Goal: Information Seeking & Learning: Get advice/opinions

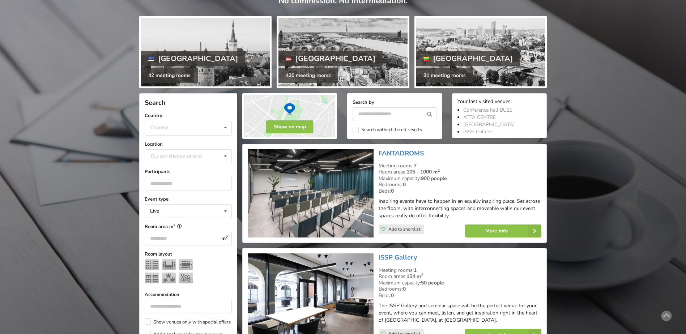
scroll to position [72, 0]
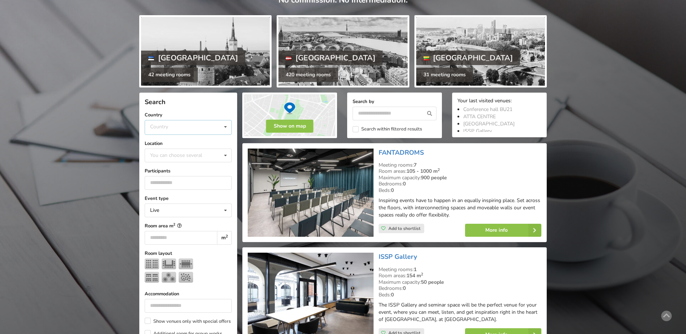
click at [226, 126] on icon at bounding box center [225, 126] width 10 height 13
click at [174, 155] on div "Latvia" at bounding box center [188, 154] width 86 height 13
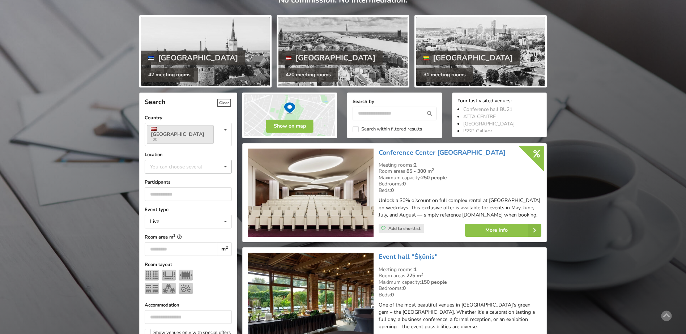
scroll to position [162, 0]
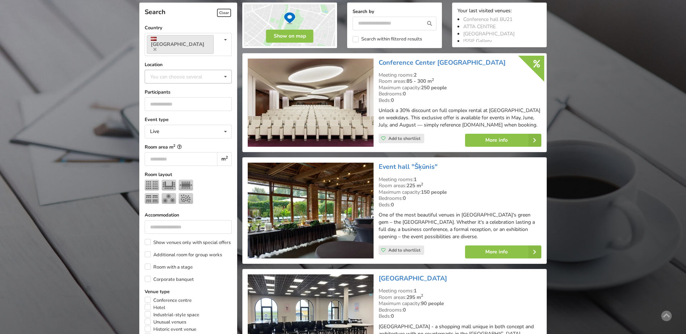
click at [224, 70] on icon at bounding box center [225, 76] width 10 height 13
click at [159, 150] on div "Riga" at bounding box center [188, 156] width 86 height 13
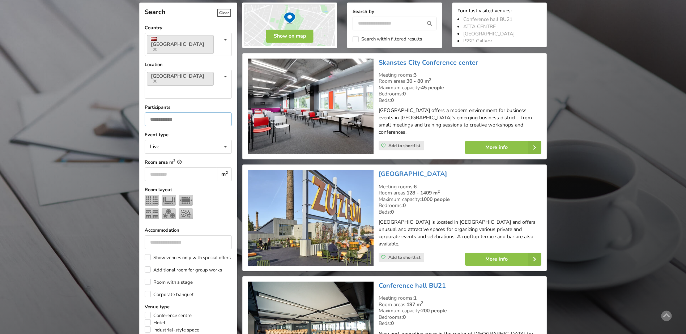
click at [186, 112] on input "number" at bounding box center [188, 119] width 87 height 14
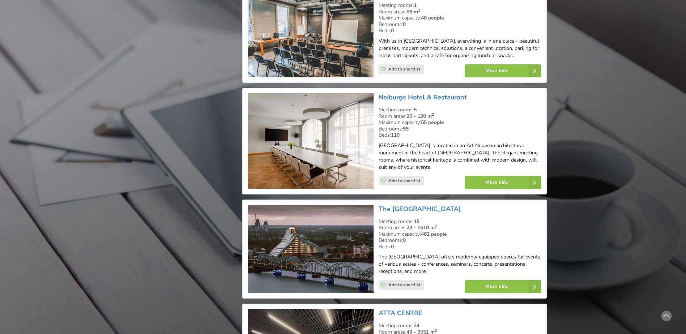
scroll to position [957, 0]
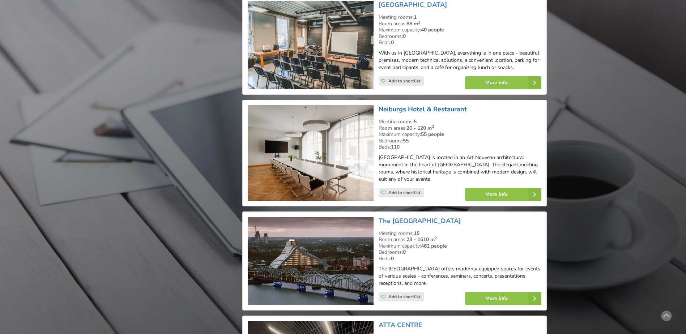
type input "**"
click at [447, 106] on link "Neiburgs Hotel & Restaurant" at bounding box center [422, 109] width 88 height 9
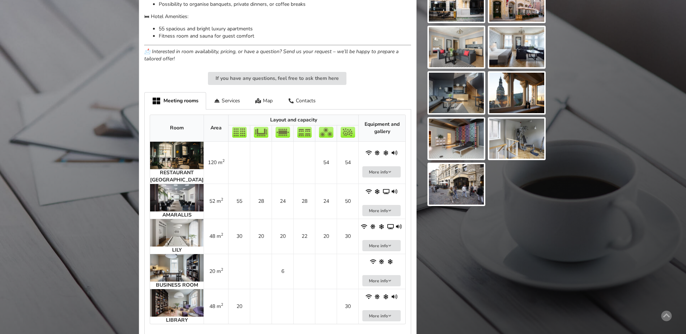
scroll to position [398, 0]
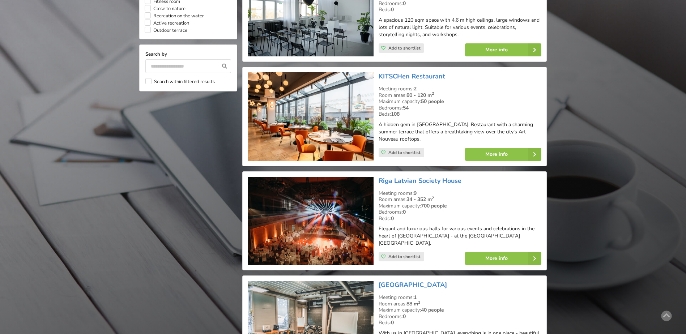
scroll to position [668, 0]
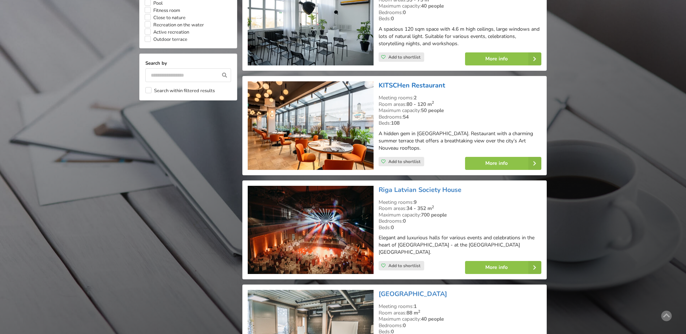
click at [408, 84] on link "KITSCHen Restaurant" at bounding box center [411, 85] width 67 height 9
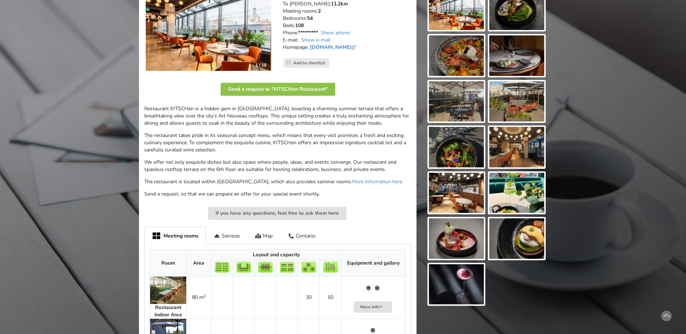
scroll to position [145, 0]
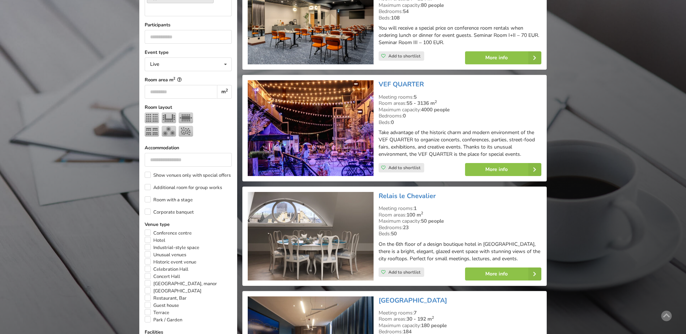
scroll to position [235, 0]
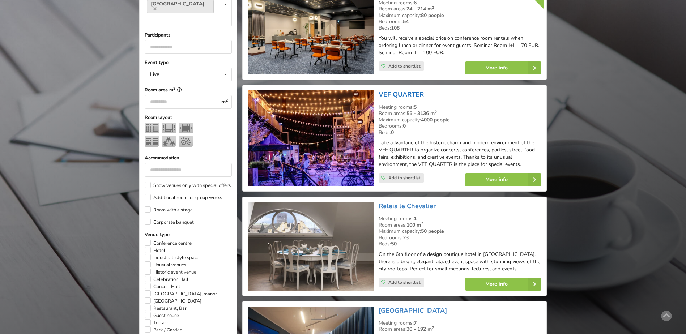
click at [406, 95] on link "VEF QUARTER" at bounding box center [400, 94] width 45 height 9
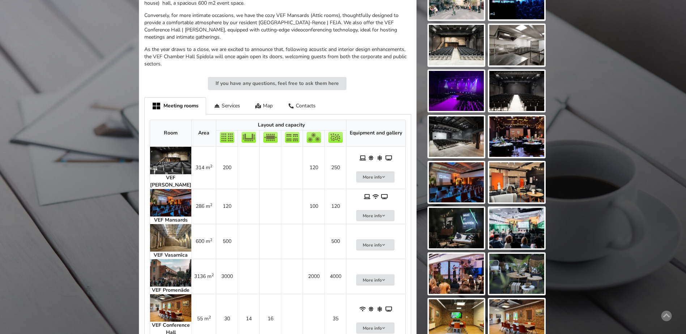
scroll to position [434, 0]
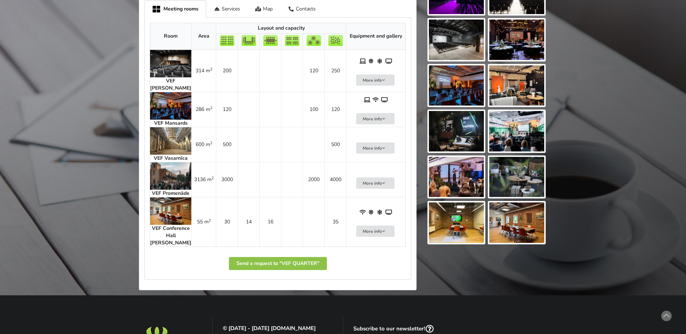
click at [176, 219] on img at bounding box center [170, 210] width 41 height 27
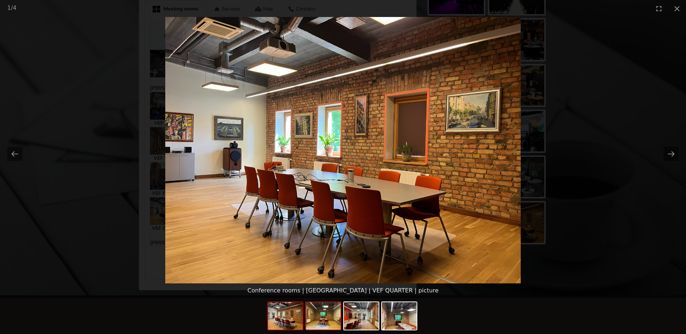
click at [326, 317] on img at bounding box center [323, 315] width 35 height 27
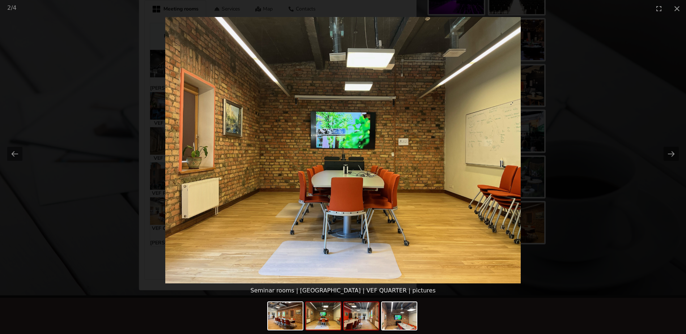
click at [358, 322] on img at bounding box center [361, 315] width 35 height 27
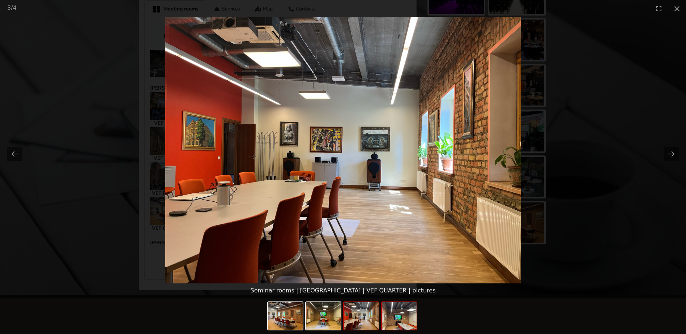
click at [397, 320] on img at bounding box center [399, 315] width 35 height 27
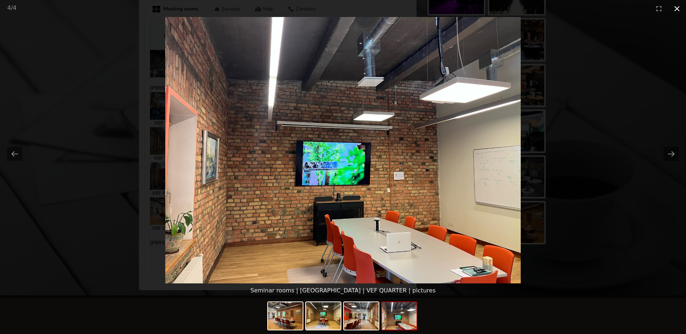
click at [677, 6] on button "Close gallery" at bounding box center [677, 8] width 18 height 17
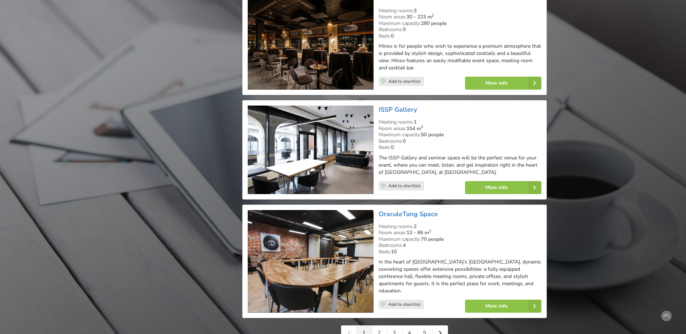
scroll to position [1536, 0]
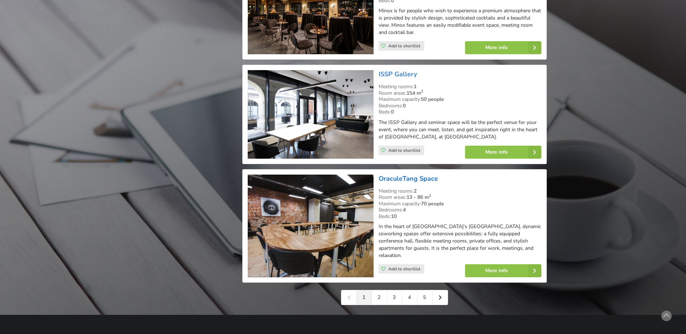
click at [404, 174] on link "OraculeTang Space" at bounding box center [407, 178] width 59 height 9
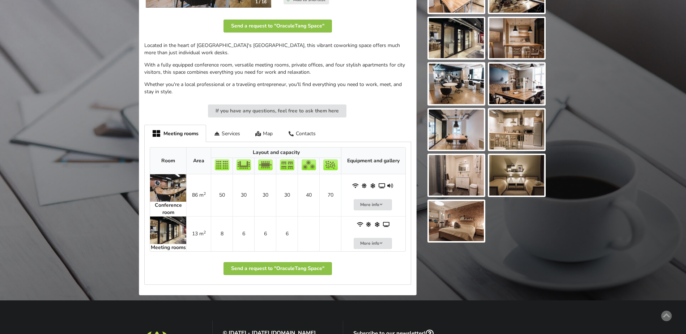
scroll to position [217, 0]
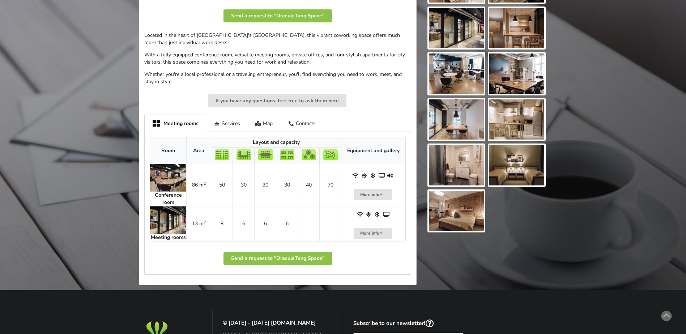
click at [173, 180] on img at bounding box center [168, 177] width 36 height 27
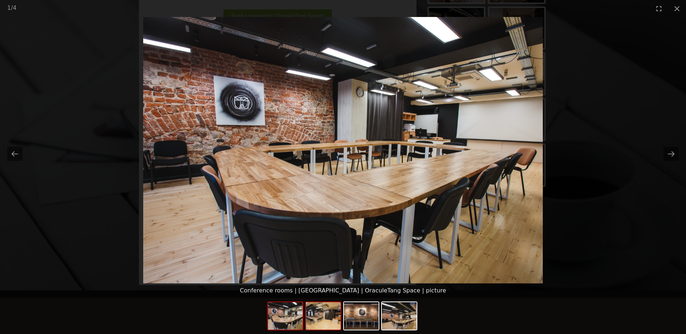
click at [332, 316] on img at bounding box center [323, 315] width 35 height 27
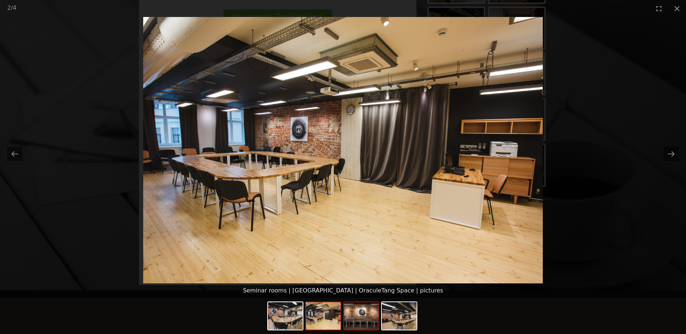
click at [368, 319] on img at bounding box center [361, 315] width 35 height 27
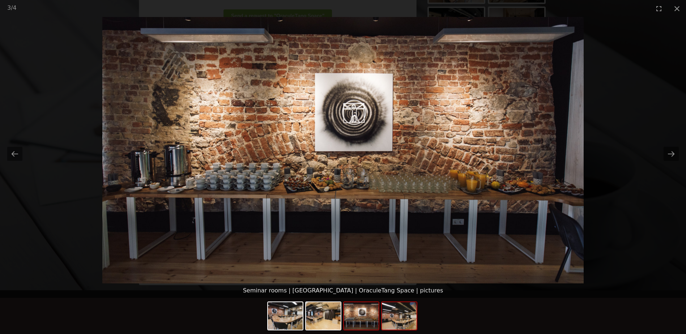
click at [407, 323] on img at bounding box center [399, 315] width 35 height 27
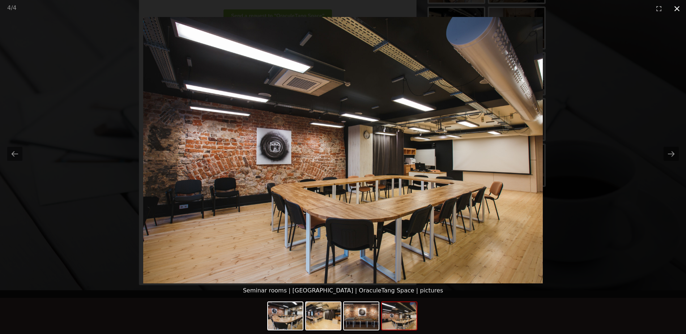
click at [676, 8] on button "Close gallery" at bounding box center [677, 8] width 18 height 17
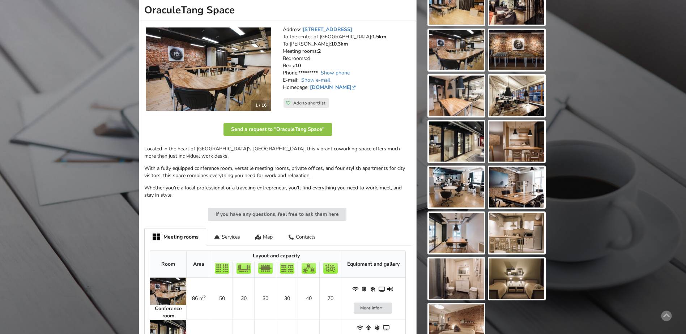
scroll to position [36, 0]
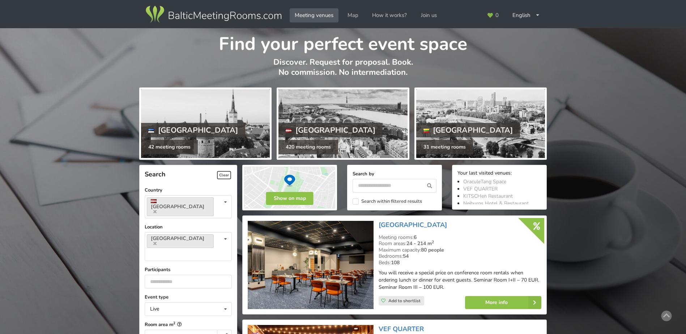
scroll to position [1536, 0]
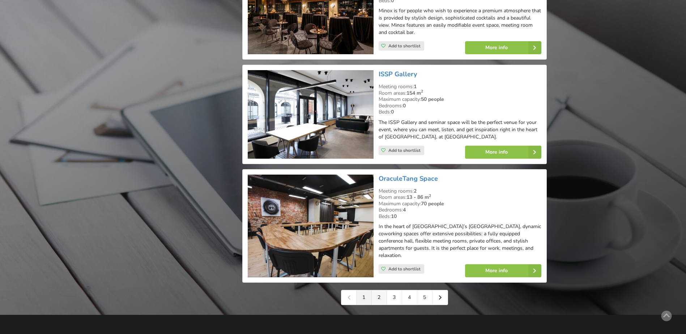
click at [378, 290] on link "2" at bounding box center [379, 297] width 15 height 14
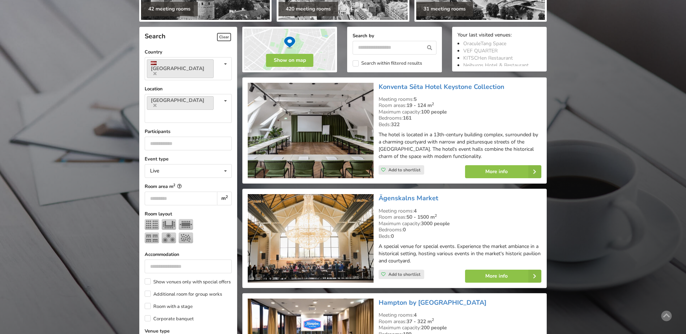
scroll to position [145, 0]
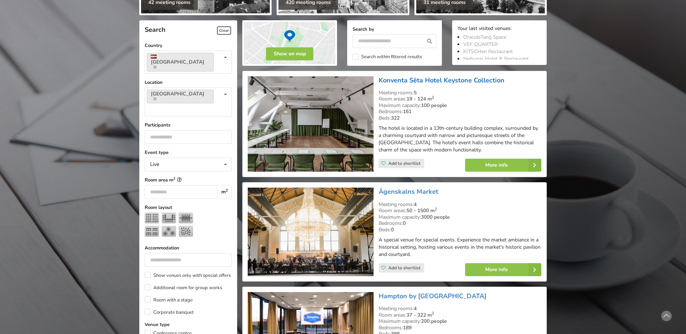
click at [465, 82] on link "Konventa Sēta Hotel Keystone Collection" at bounding box center [441, 80] width 126 height 9
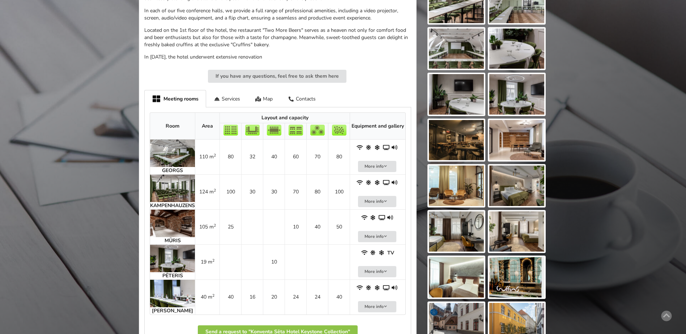
scroll to position [289, 0]
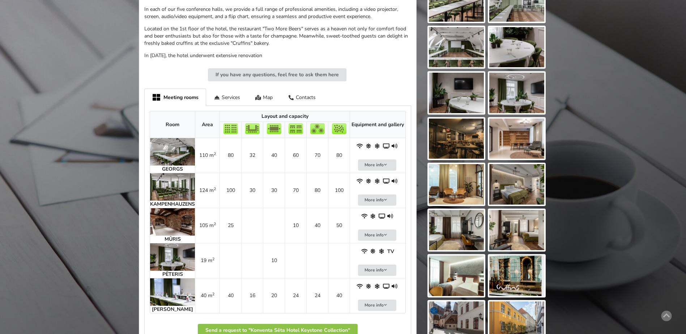
click at [190, 189] on img at bounding box center [172, 186] width 45 height 27
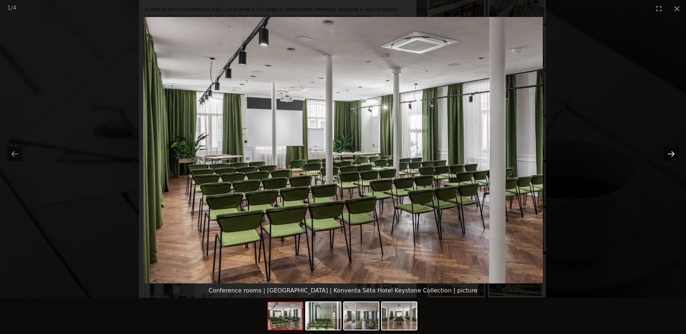
click at [670, 154] on button "Next slide" at bounding box center [670, 154] width 15 height 14
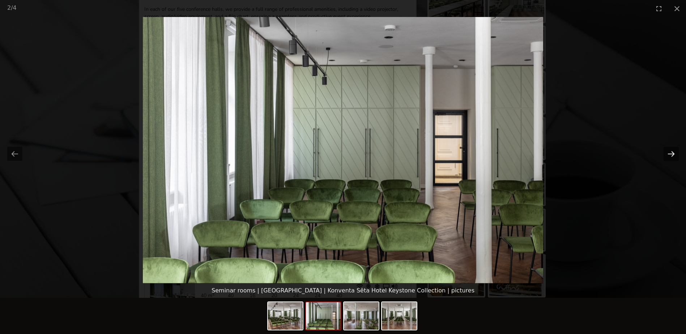
click at [670, 154] on button "Next slide" at bounding box center [670, 154] width 15 height 14
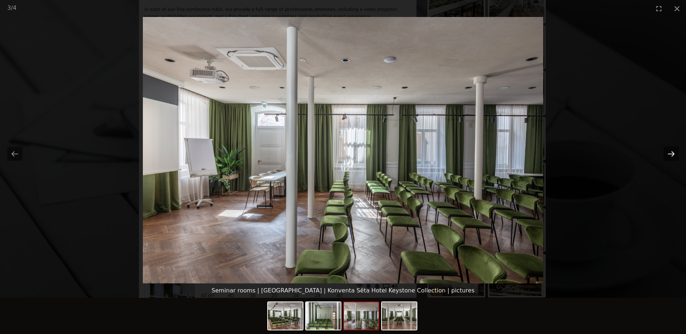
click at [670, 154] on button "Next slide" at bounding box center [670, 154] width 15 height 14
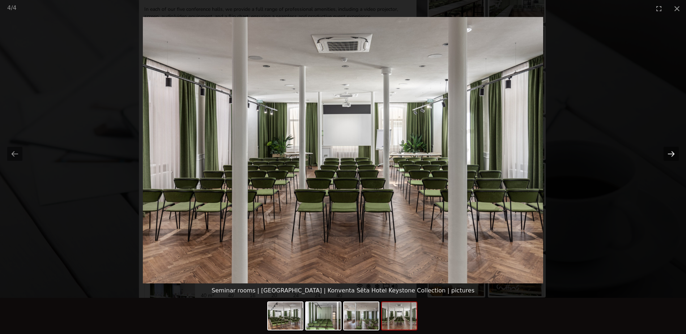
click at [670, 154] on button "Next slide" at bounding box center [670, 154] width 15 height 14
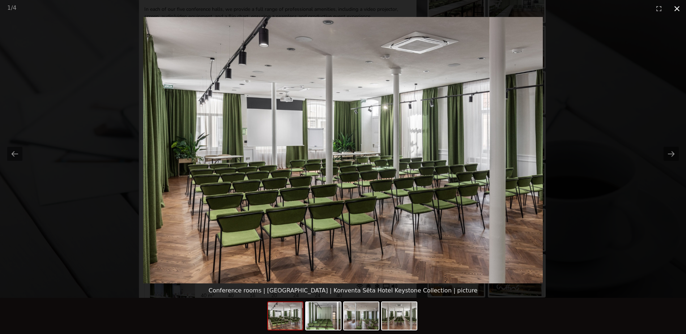
click at [677, 7] on button "Close gallery" at bounding box center [677, 8] width 18 height 17
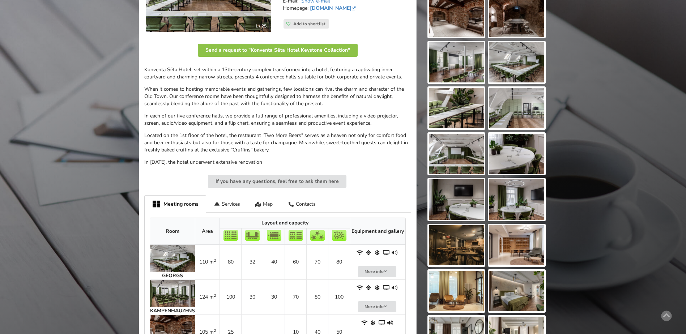
scroll to position [181, 0]
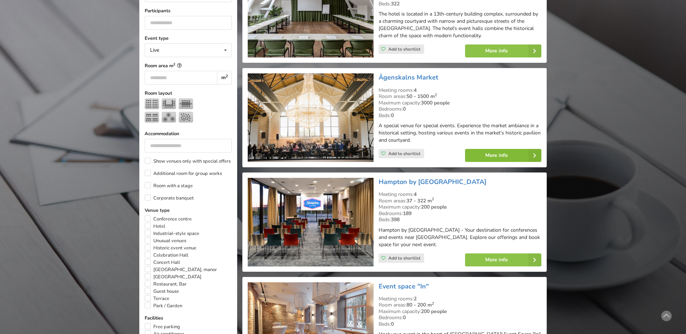
scroll to position [289, 0]
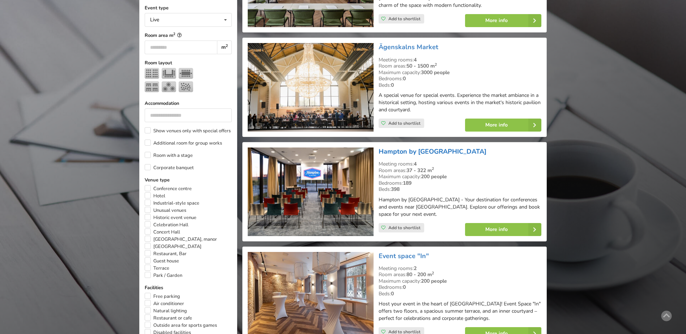
click at [443, 150] on link "Hampton by [GEOGRAPHIC_DATA]" at bounding box center [432, 151] width 108 height 9
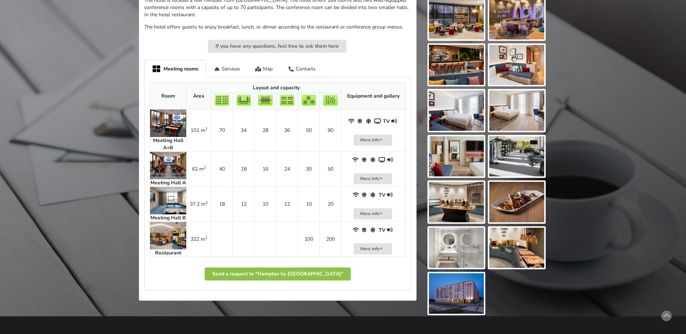
scroll to position [289, 0]
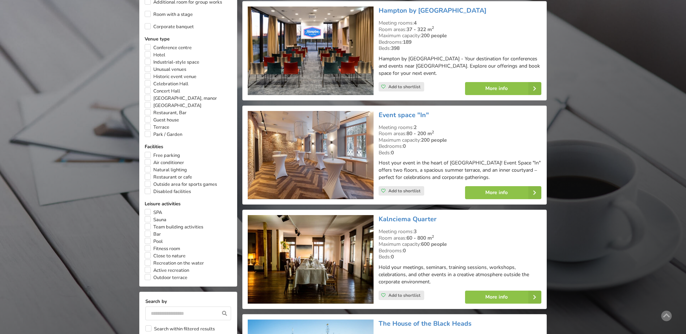
scroll to position [434, 0]
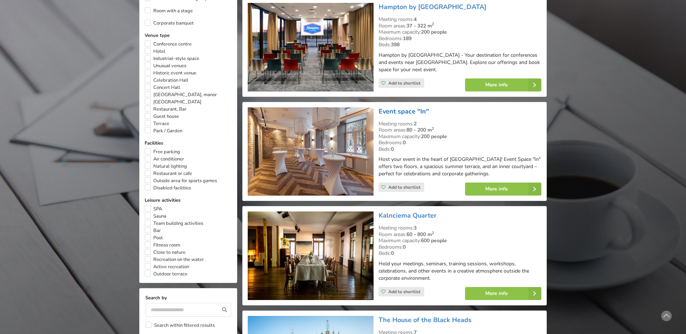
click at [400, 112] on link "Event space "In"" at bounding box center [403, 111] width 50 height 9
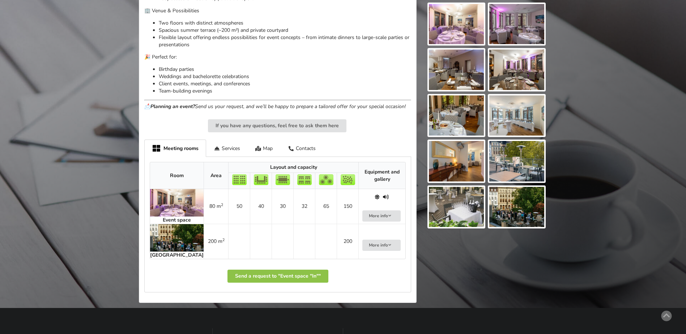
scroll to position [325, 0]
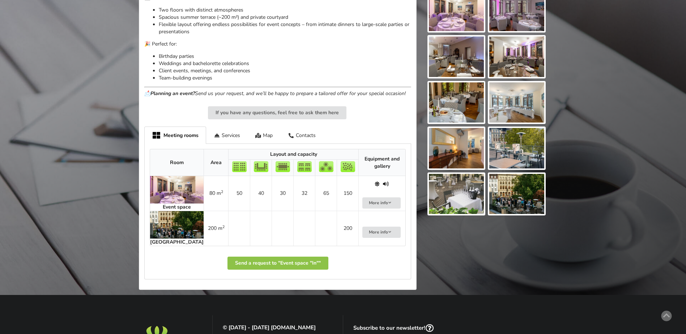
click at [174, 183] on img at bounding box center [176, 189] width 53 height 27
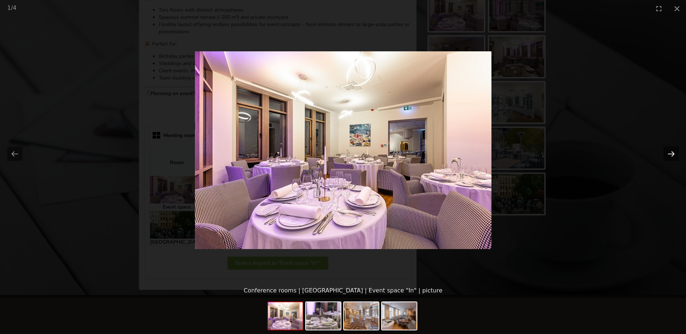
click at [671, 155] on button "Next slide" at bounding box center [670, 154] width 15 height 14
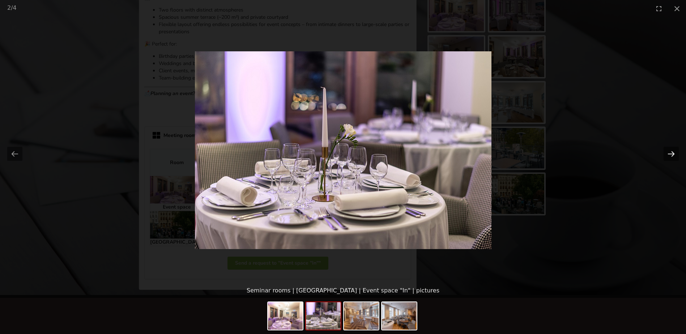
click at [671, 155] on button "Next slide" at bounding box center [670, 154] width 15 height 14
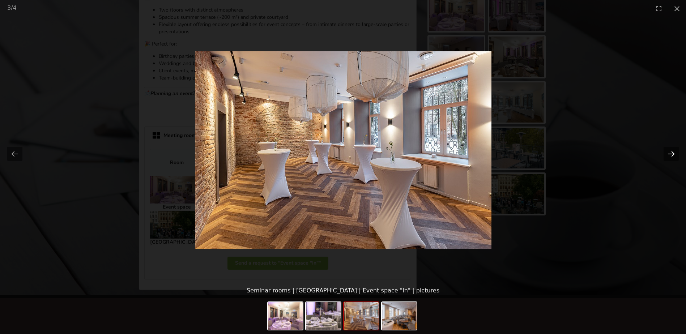
click at [671, 155] on button "Next slide" at bounding box center [670, 154] width 15 height 14
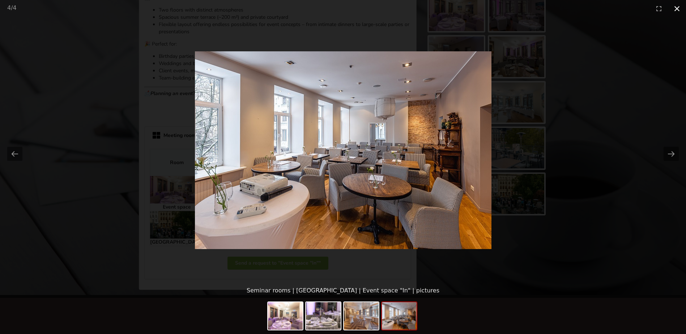
click at [678, 10] on button "Close gallery" at bounding box center [677, 8] width 18 height 17
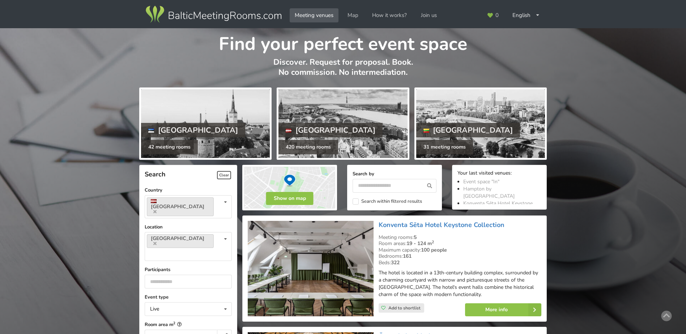
scroll to position [434, 0]
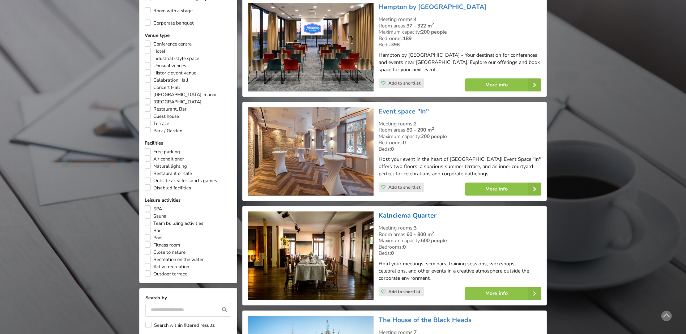
click at [395, 215] on link "Kalnciema Quarter" at bounding box center [407, 215] width 58 height 9
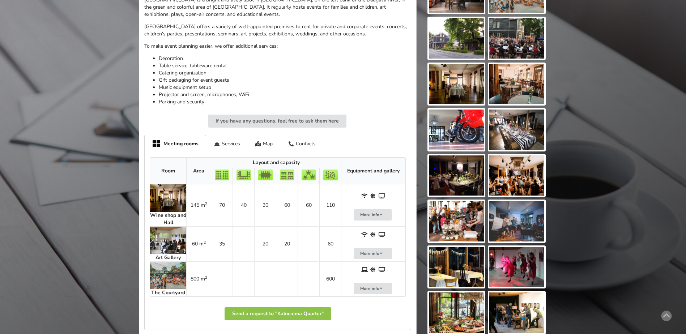
scroll to position [253, 0]
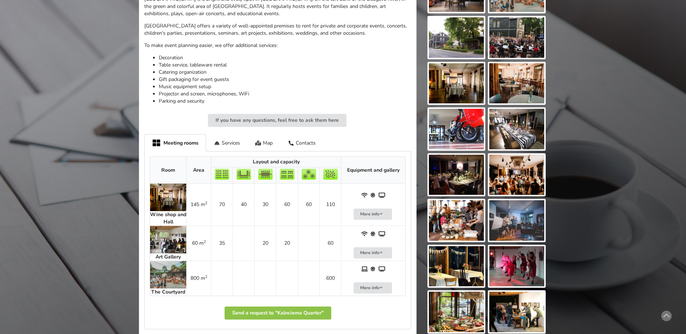
click at [167, 196] on img at bounding box center [168, 197] width 36 height 27
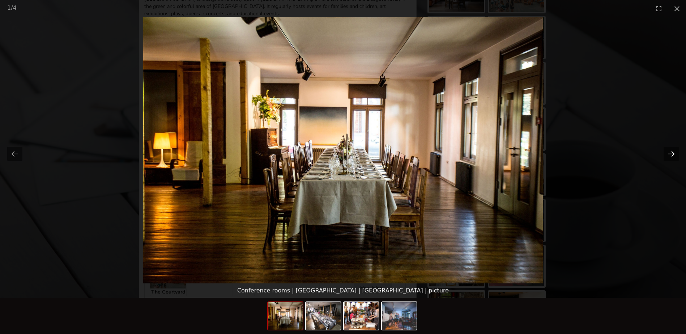
click at [667, 155] on button "Next slide" at bounding box center [670, 154] width 15 height 14
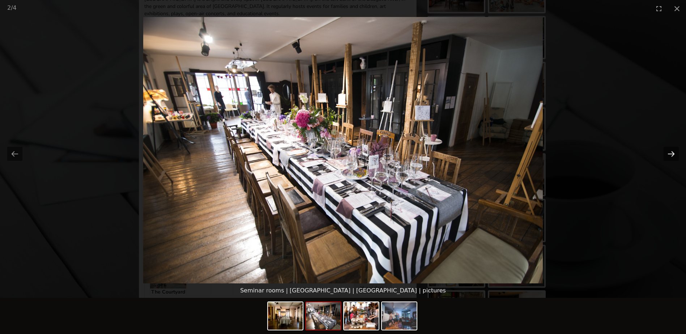
click at [667, 155] on button "Next slide" at bounding box center [670, 154] width 15 height 14
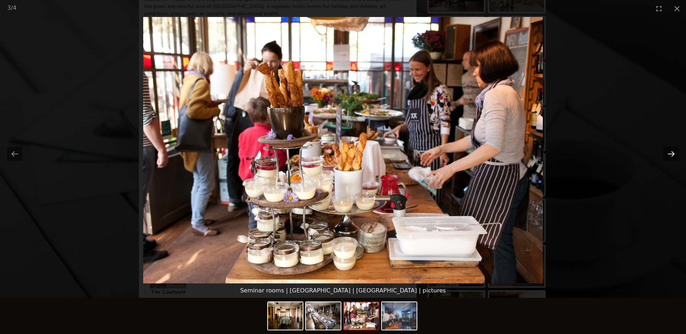
click at [667, 155] on button "Next slide" at bounding box center [670, 154] width 15 height 14
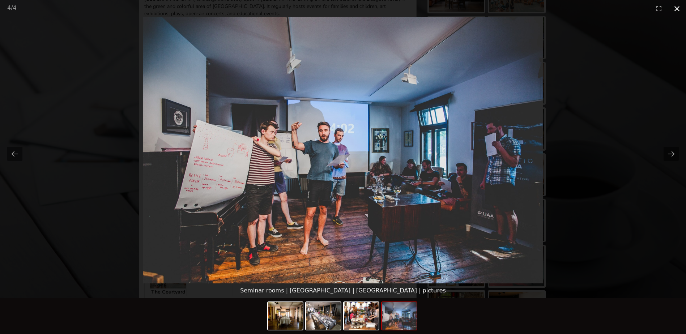
click at [676, 10] on button "Close gallery" at bounding box center [677, 8] width 18 height 17
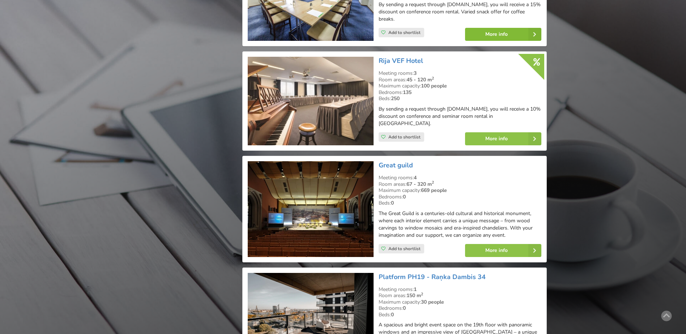
scroll to position [904, 0]
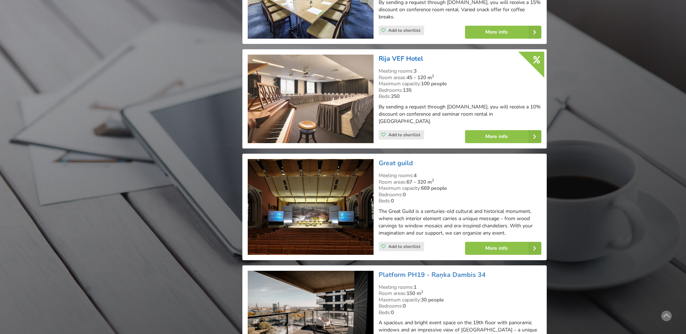
click at [408, 56] on link "Rija VEF Hotel" at bounding box center [400, 58] width 44 height 9
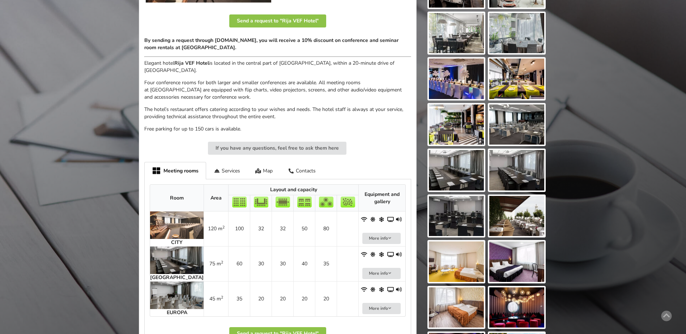
scroll to position [253, 0]
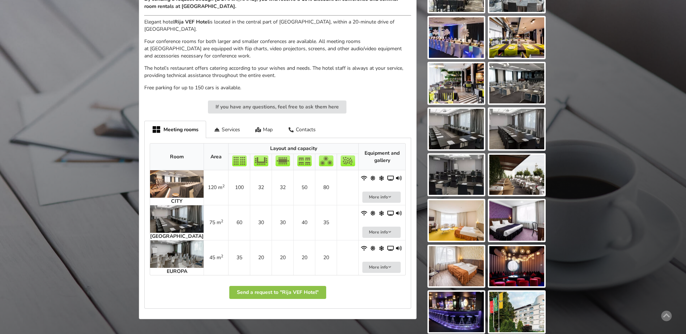
click at [175, 175] on img at bounding box center [176, 183] width 53 height 27
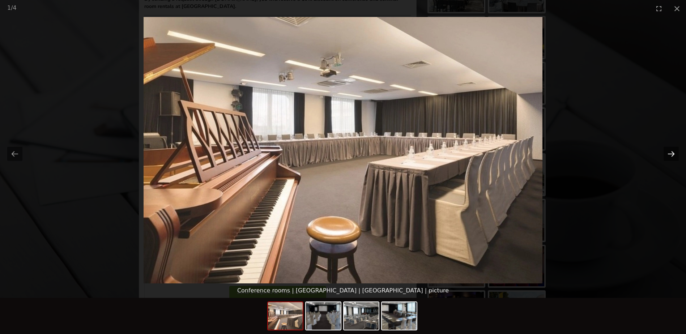
click at [670, 153] on button "Next slide" at bounding box center [670, 154] width 15 height 14
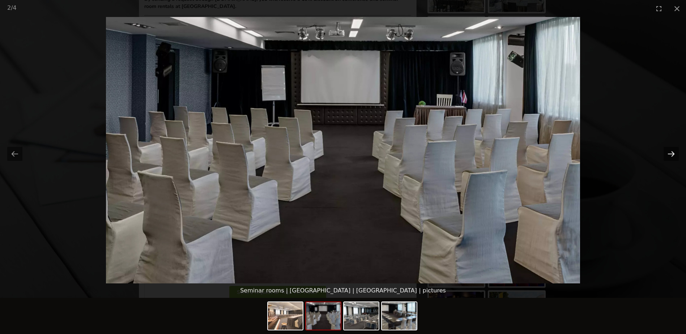
click at [667, 153] on button "Next slide" at bounding box center [670, 154] width 15 height 14
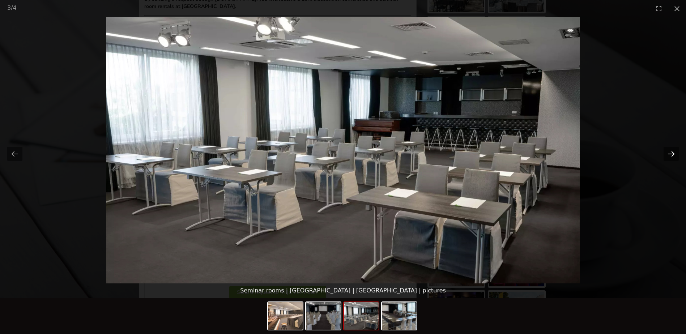
click at [667, 153] on button "Next slide" at bounding box center [670, 154] width 15 height 14
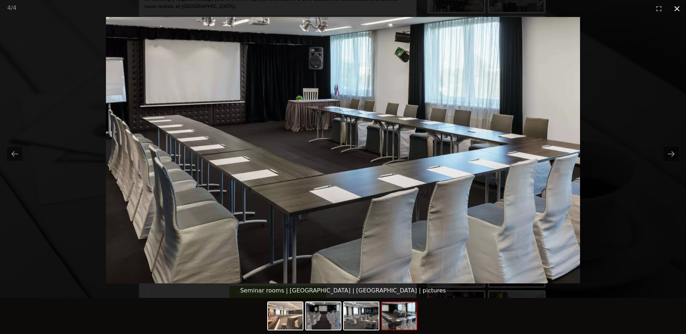
click at [678, 8] on button "Close gallery" at bounding box center [677, 8] width 18 height 17
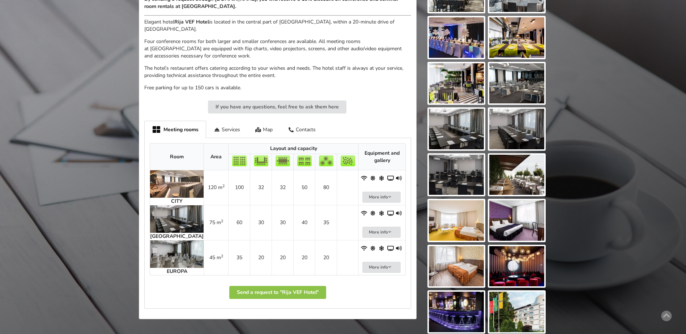
click at [520, 183] on img at bounding box center [516, 175] width 55 height 40
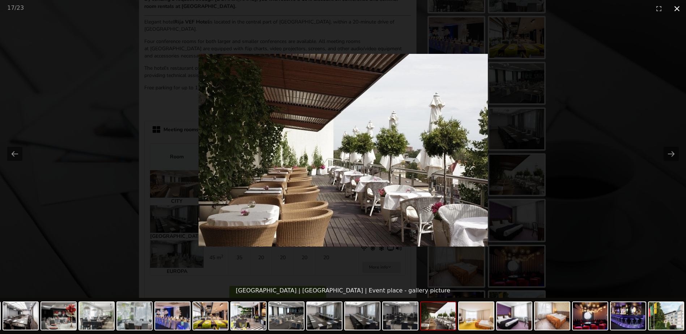
click at [677, 8] on button "Close gallery" at bounding box center [677, 8] width 18 height 17
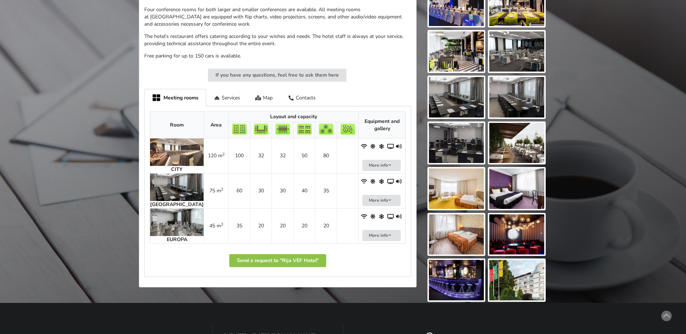
scroll to position [289, 0]
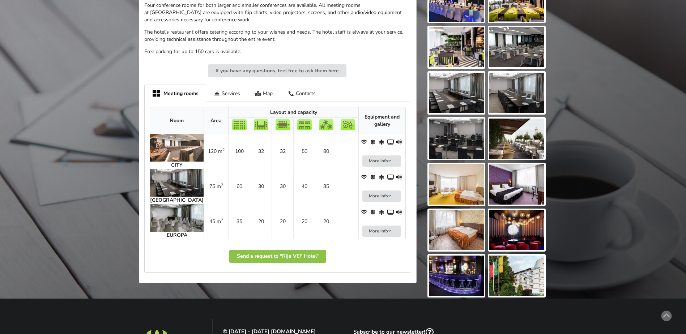
click at [514, 278] on img at bounding box center [516, 276] width 55 height 40
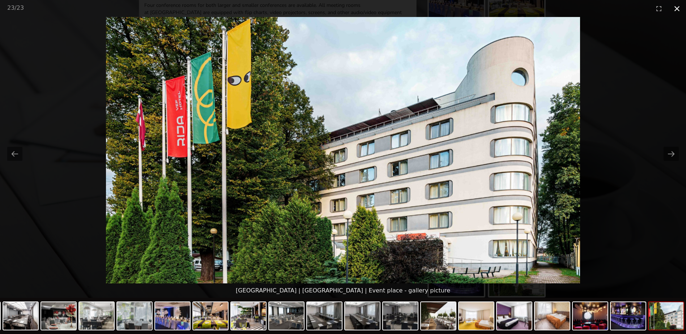
click at [677, 9] on button "Close gallery" at bounding box center [677, 8] width 18 height 17
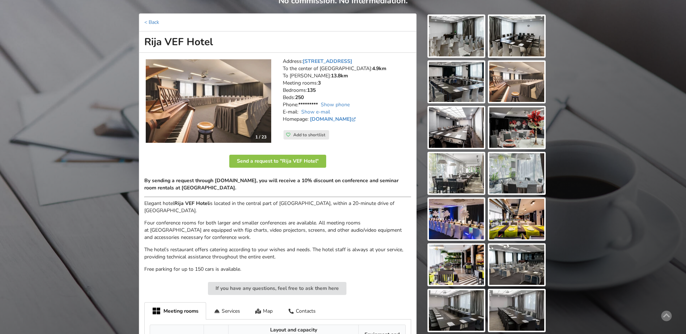
scroll to position [72, 0]
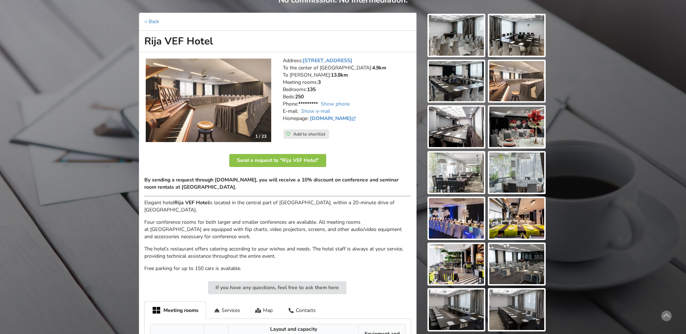
click at [461, 224] on img at bounding box center [456, 218] width 55 height 40
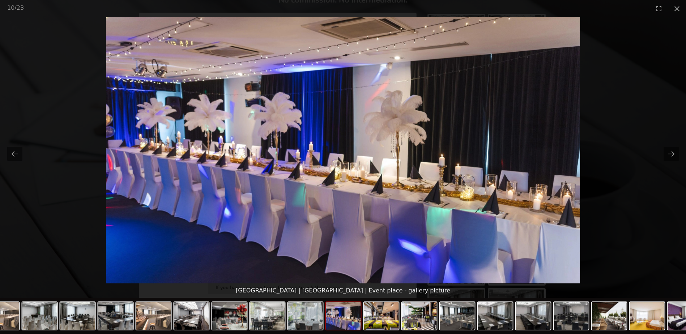
drag, startPoint x: 677, startPoint y: 10, endPoint x: 526, endPoint y: 14, distance: 151.5
click at [676, 10] on button "Close gallery" at bounding box center [677, 8] width 18 height 17
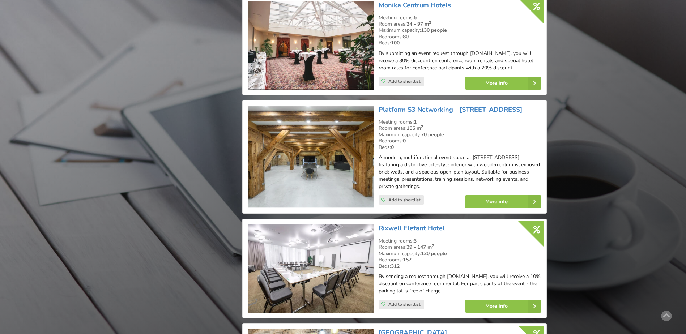
scroll to position [1265, 0]
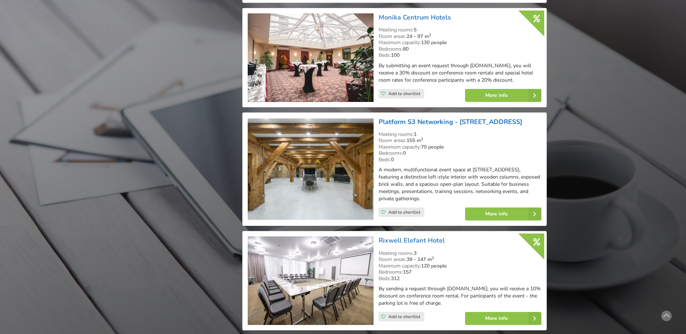
click at [422, 120] on link "Platform S3 Networking - [STREET_ADDRESS]" at bounding box center [449, 121] width 143 height 9
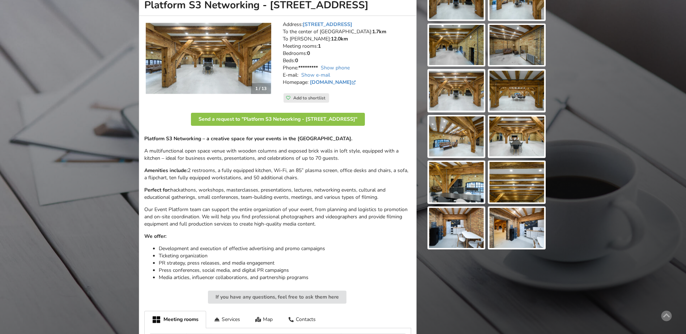
scroll to position [253, 0]
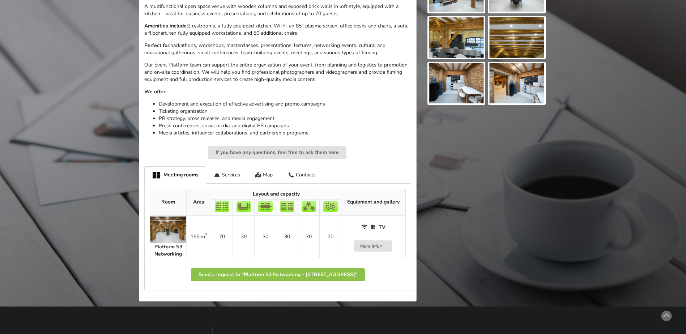
click at [159, 229] on img at bounding box center [168, 229] width 36 height 27
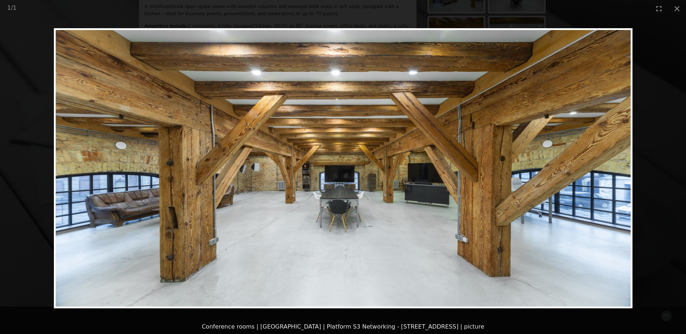
click at [626, 190] on img at bounding box center [343, 168] width 578 height 280
click at [612, 200] on img at bounding box center [343, 168] width 578 height 280
click at [677, 8] on button "Close gallery" at bounding box center [677, 8] width 18 height 17
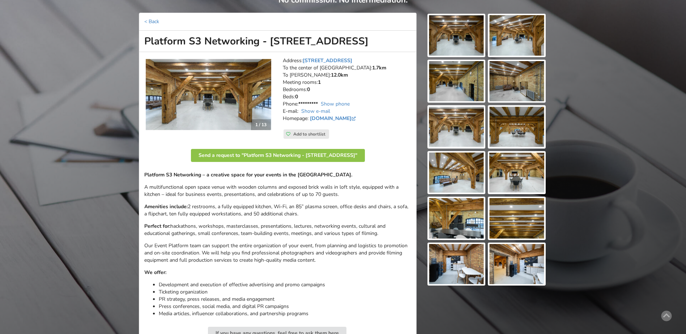
scroll to position [36, 0]
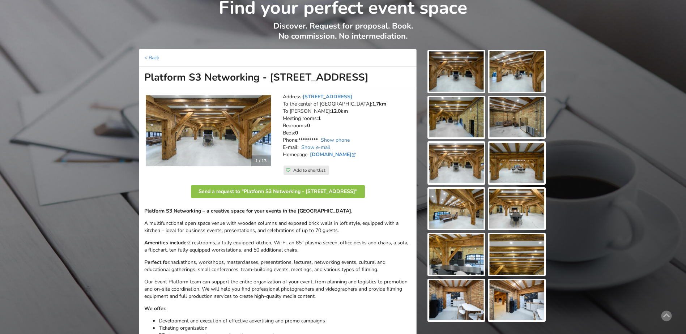
click at [468, 81] on img at bounding box center [456, 71] width 55 height 40
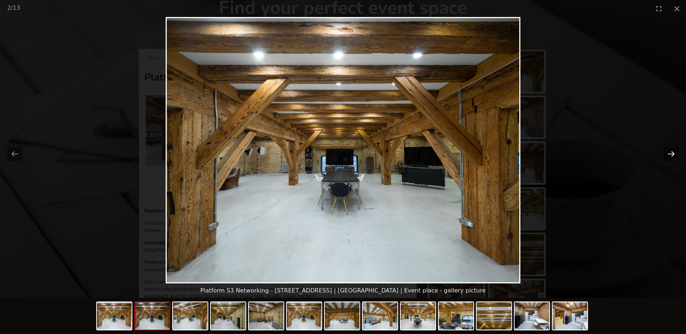
click at [668, 157] on button "Next slide" at bounding box center [670, 154] width 15 height 14
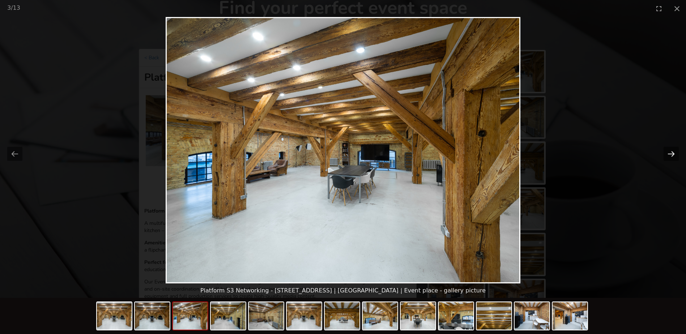
click at [668, 157] on button "Next slide" at bounding box center [670, 154] width 15 height 14
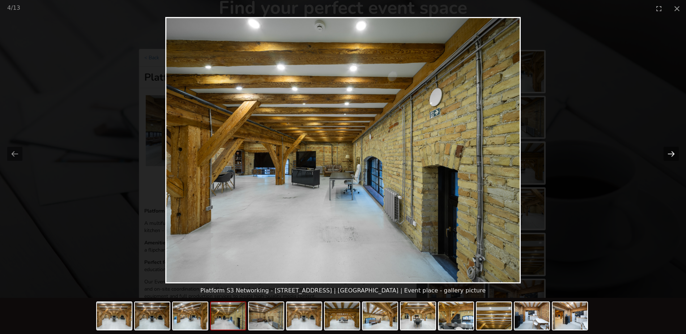
click at [668, 157] on button "Next slide" at bounding box center [670, 154] width 15 height 14
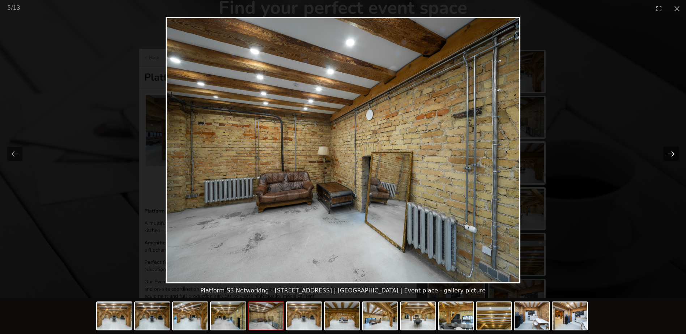
click at [668, 157] on button "Next slide" at bounding box center [670, 154] width 15 height 14
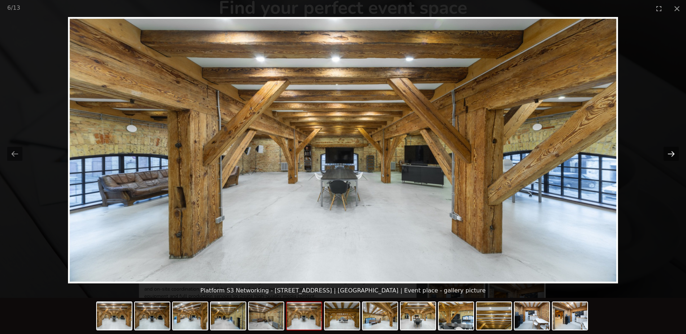
click at [668, 157] on button "Next slide" at bounding box center [670, 154] width 15 height 14
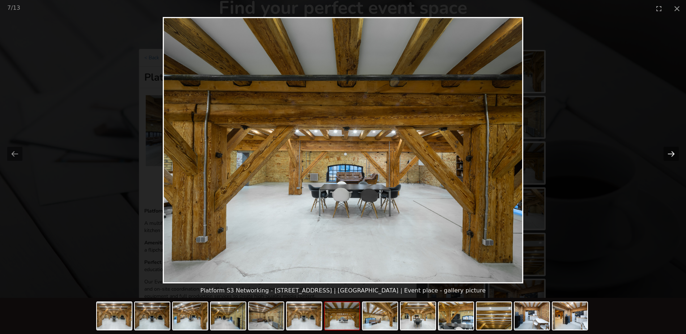
click at [668, 157] on button "Next slide" at bounding box center [670, 154] width 15 height 14
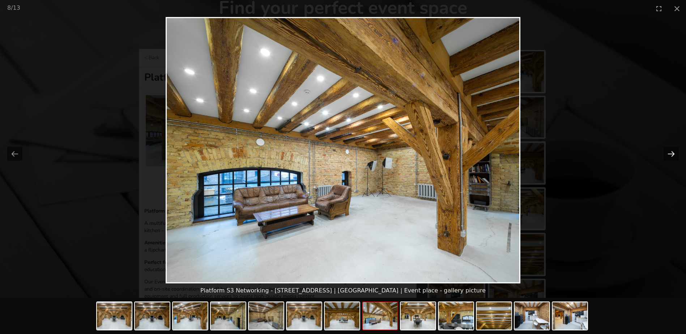
click at [668, 157] on button "Next slide" at bounding box center [670, 154] width 15 height 14
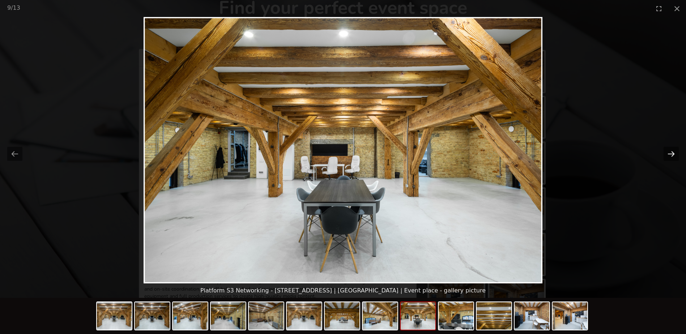
click at [668, 157] on button "Next slide" at bounding box center [670, 154] width 15 height 14
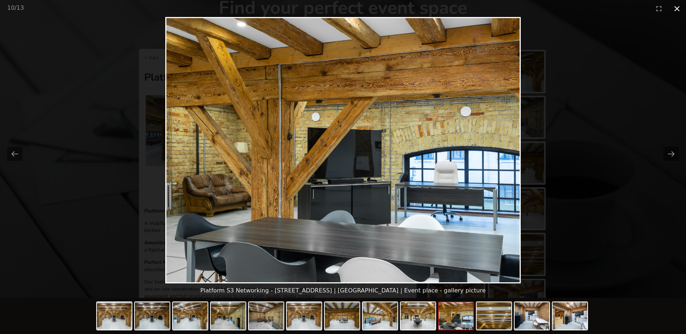
click at [674, 9] on button "Close gallery" at bounding box center [677, 8] width 18 height 17
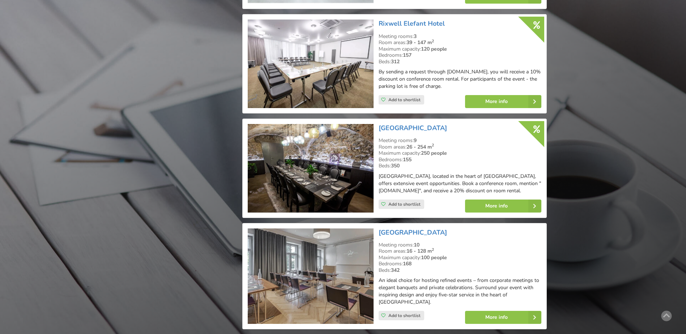
scroll to position [1518, 0]
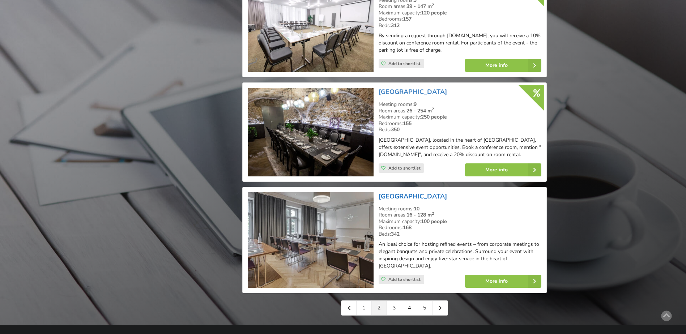
click at [420, 195] on link "[GEOGRAPHIC_DATA]" at bounding box center [412, 196] width 68 height 9
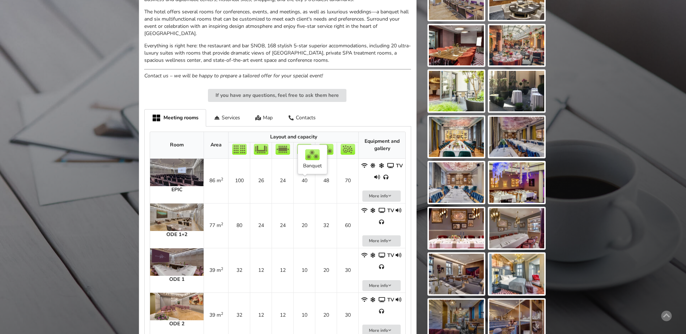
scroll to position [289, 0]
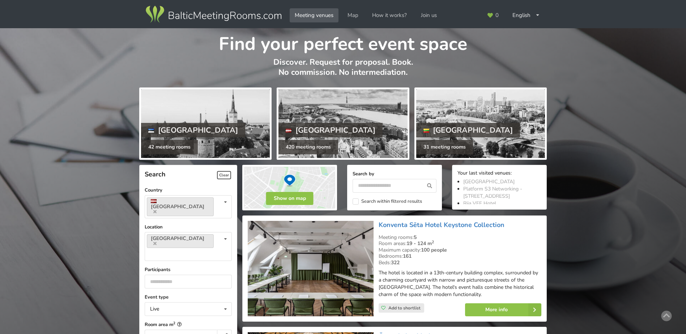
scroll to position [1518, 0]
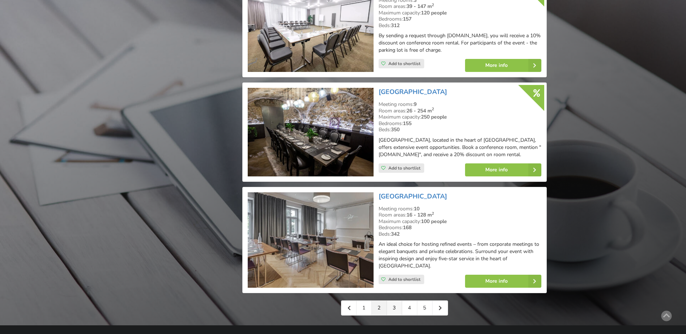
click at [395, 301] on link "3" at bounding box center [394, 308] width 15 height 14
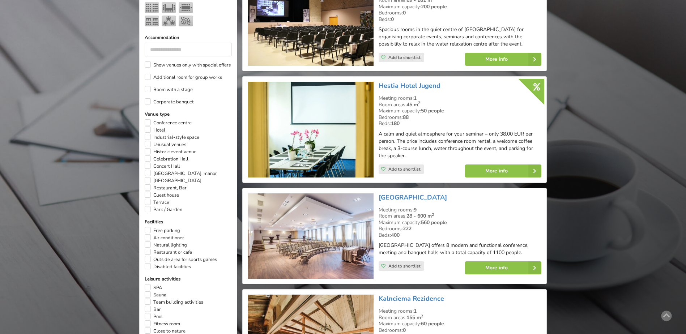
scroll to position [361, 0]
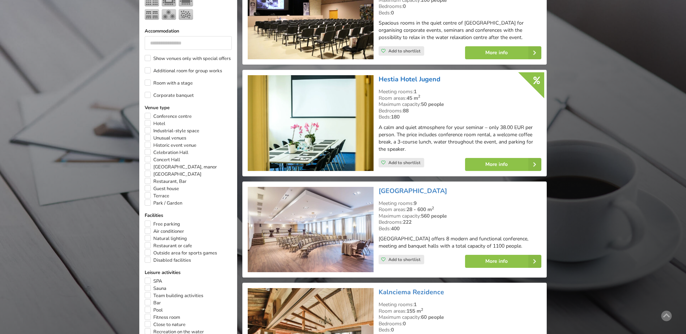
click at [414, 75] on link "Hestia Hotel Jugend" at bounding box center [409, 79] width 62 height 9
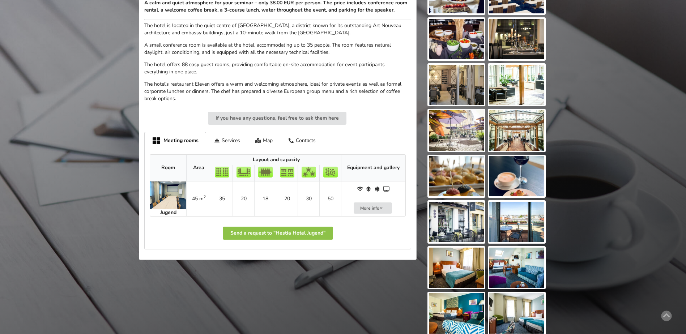
scroll to position [253, 0]
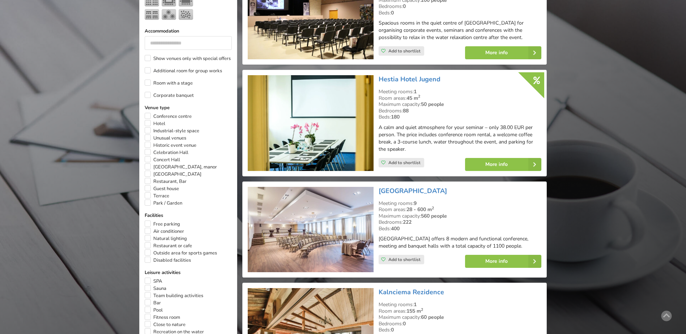
scroll to position [398, 0]
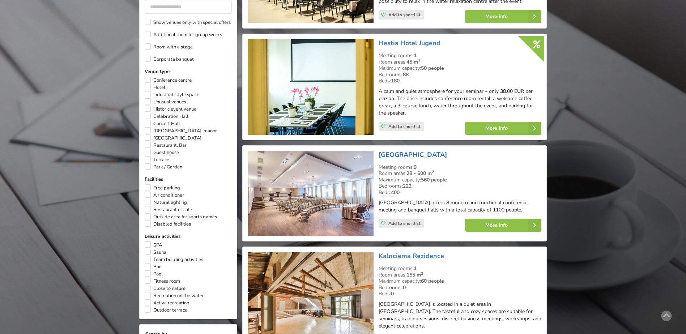
click at [431, 150] on link "[GEOGRAPHIC_DATA]" at bounding box center [412, 154] width 68 height 9
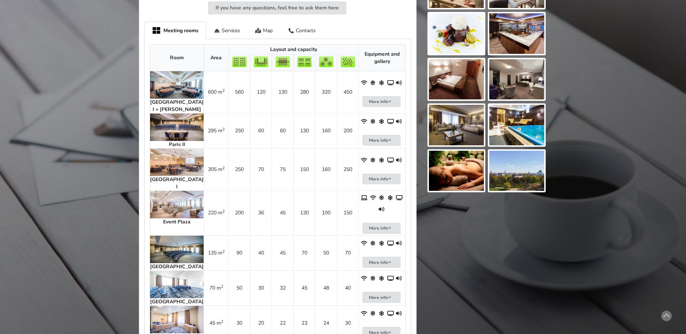
scroll to position [361, 0]
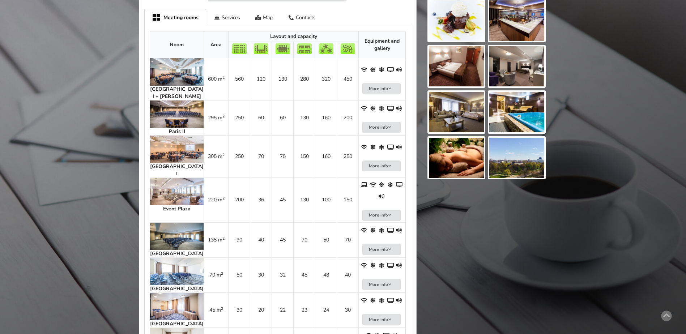
click at [172, 181] on img at bounding box center [176, 191] width 53 height 27
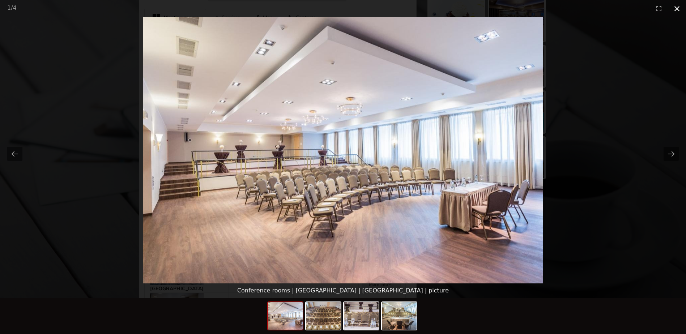
click at [678, 9] on button "Close gallery" at bounding box center [677, 8] width 18 height 17
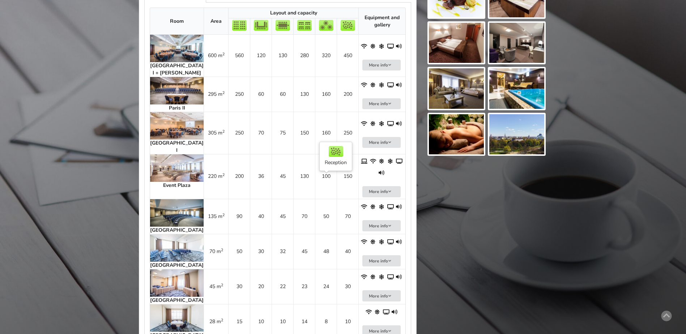
scroll to position [398, 0]
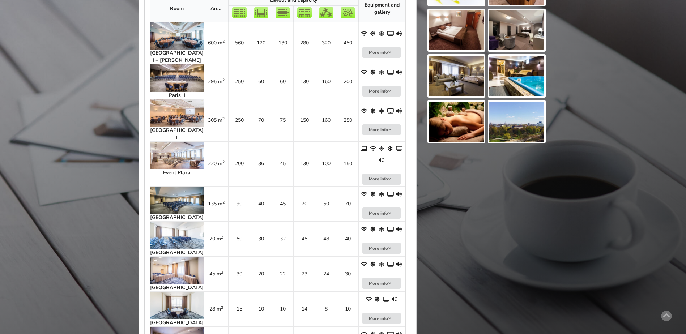
click at [169, 222] on img at bounding box center [176, 235] width 53 height 27
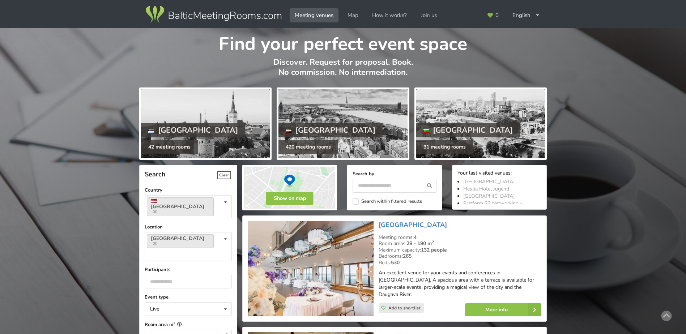
scroll to position [398, 0]
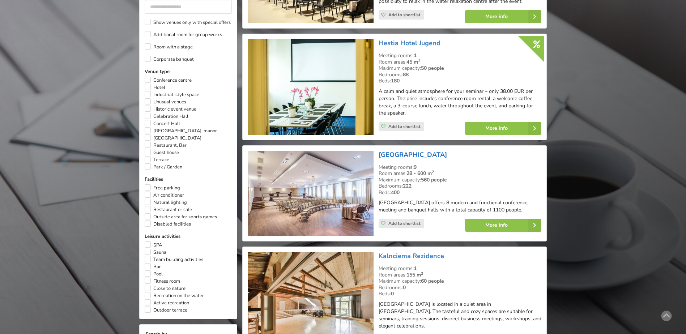
click at [415, 150] on link "[GEOGRAPHIC_DATA]" at bounding box center [412, 154] width 68 height 9
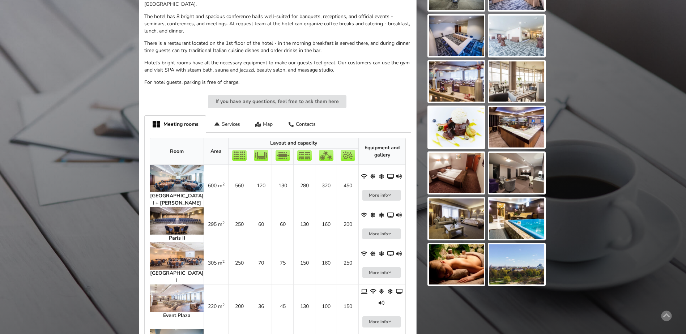
scroll to position [289, 0]
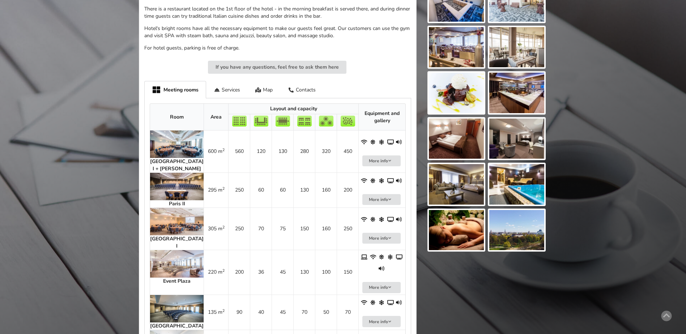
click at [523, 239] on img at bounding box center [516, 230] width 55 height 40
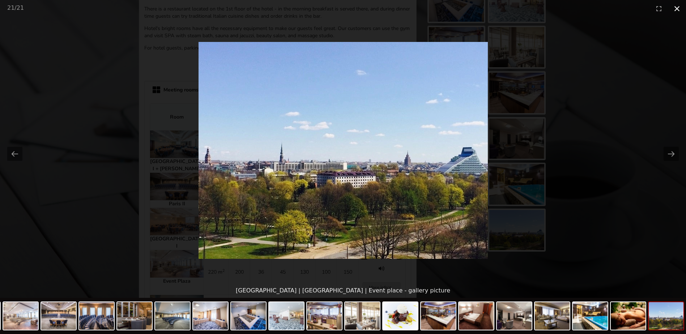
click at [679, 8] on button "Close gallery" at bounding box center [677, 8] width 18 height 17
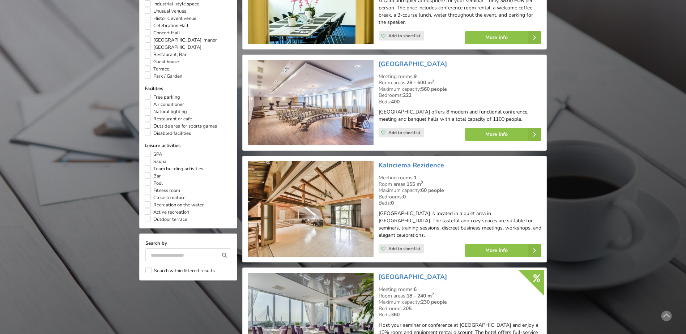
scroll to position [506, 0]
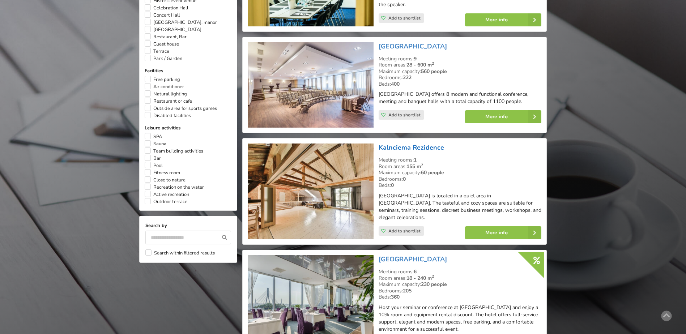
click at [415, 144] on link "Kalnciema Rezidence" at bounding box center [410, 147] width 65 height 9
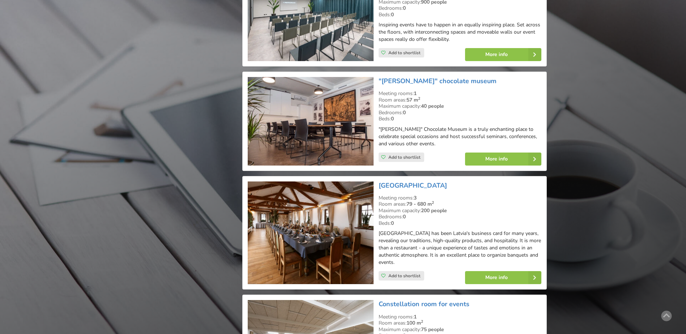
scroll to position [904, 0]
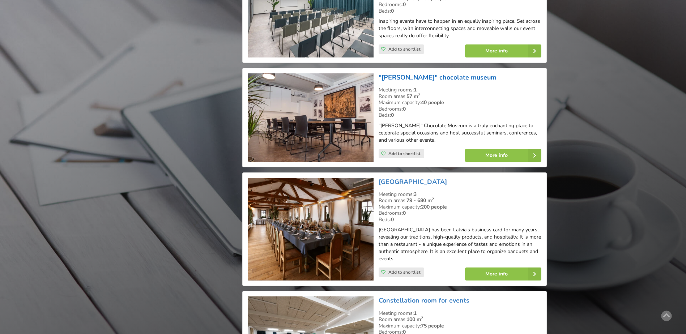
click at [425, 73] on link ""Laima" chocolate museum" at bounding box center [437, 77] width 118 height 9
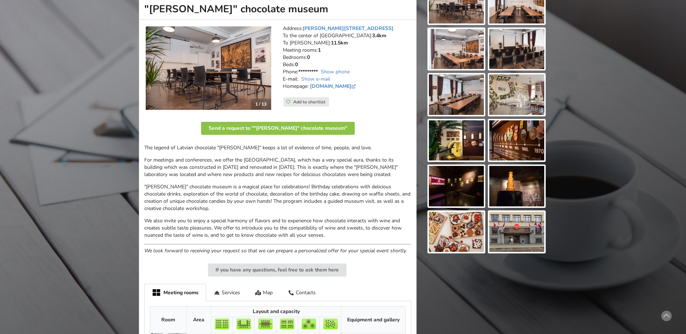
scroll to position [181, 0]
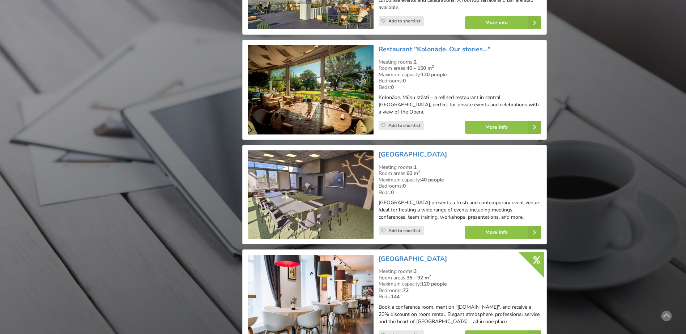
scroll to position [1482, 0]
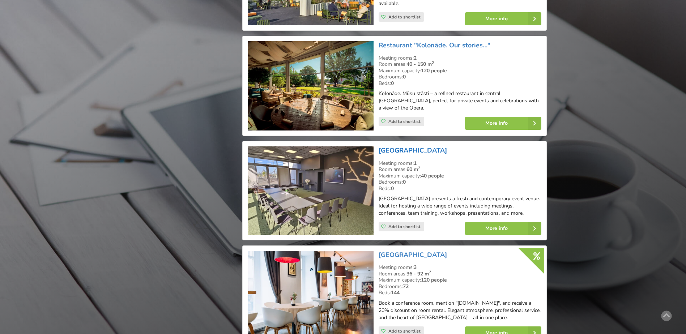
click at [393, 146] on link "[GEOGRAPHIC_DATA]" at bounding box center [412, 150] width 68 height 9
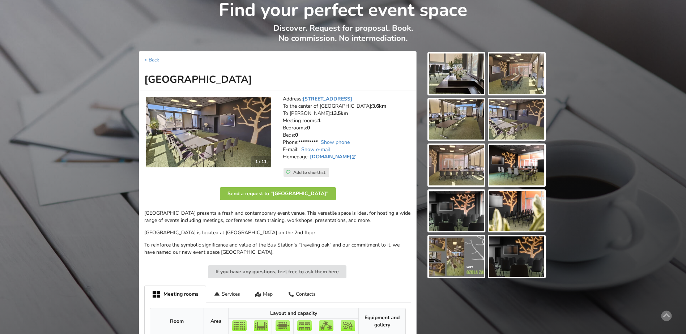
scroll to position [181, 0]
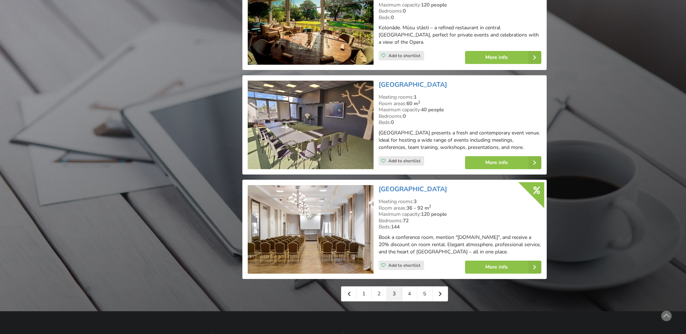
scroll to position [1554, 0]
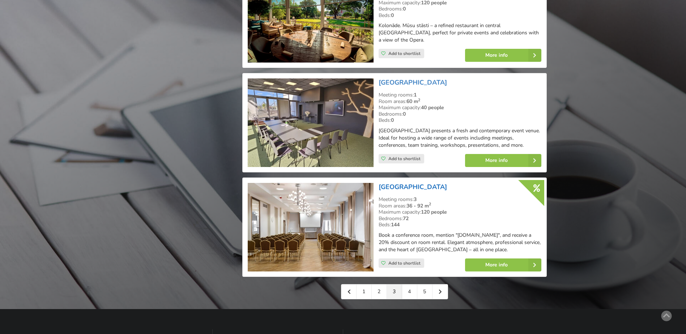
click at [413, 183] on link "[GEOGRAPHIC_DATA]" at bounding box center [412, 187] width 68 height 9
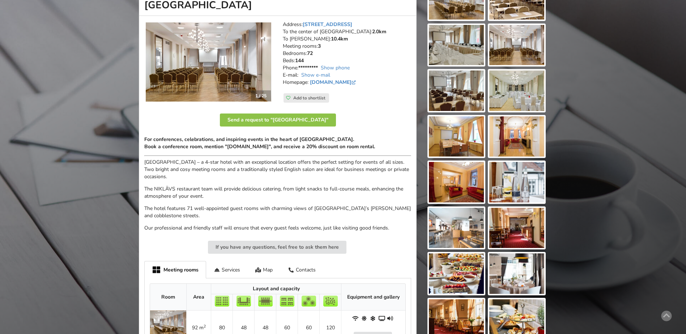
scroll to position [217, 0]
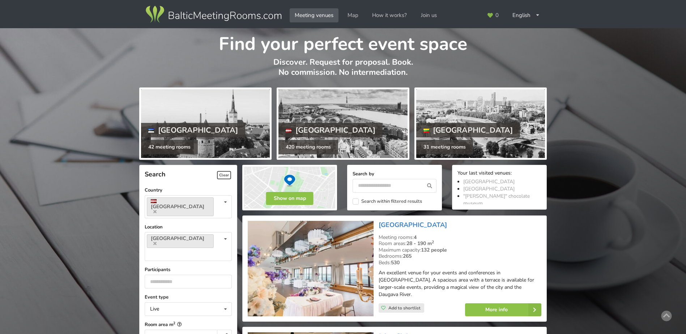
scroll to position [1554, 0]
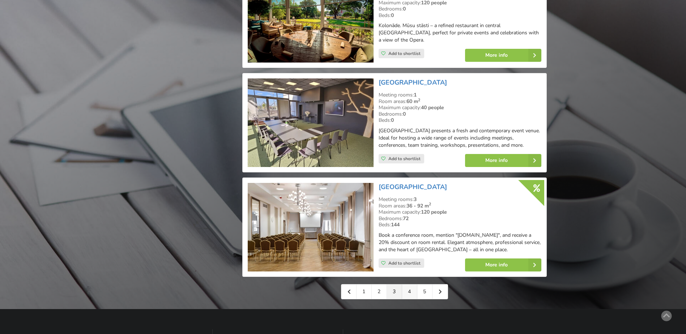
click at [410, 284] on link "4" at bounding box center [409, 291] width 15 height 14
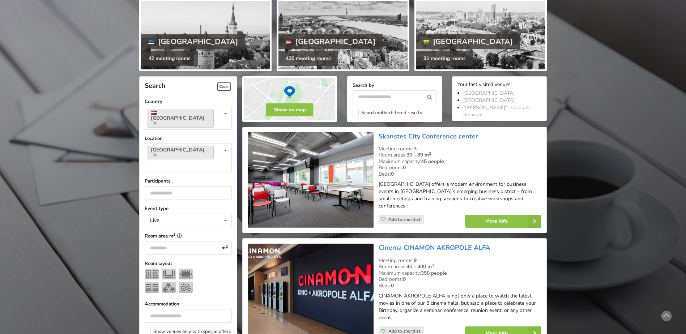
scroll to position [108, 0]
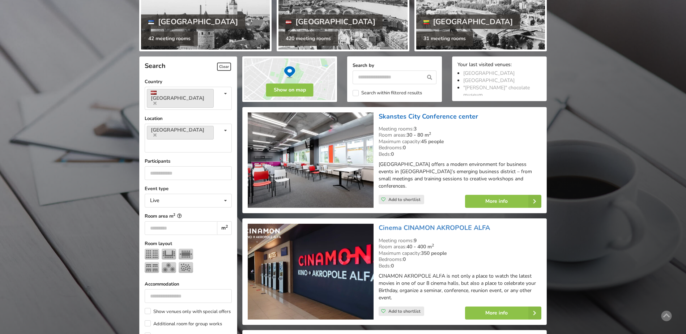
click at [436, 117] on link "Skanstes City Conference center" at bounding box center [427, 116] width 99 height 9
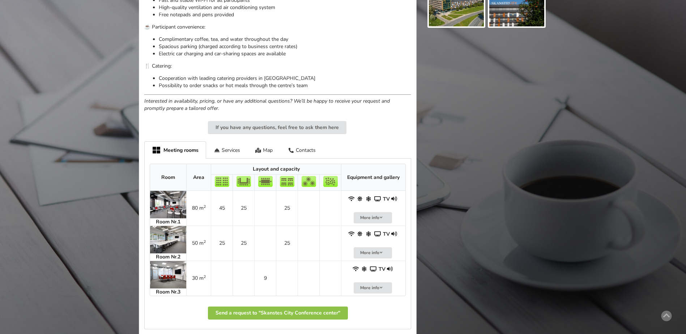
scroll to position [434, 0]
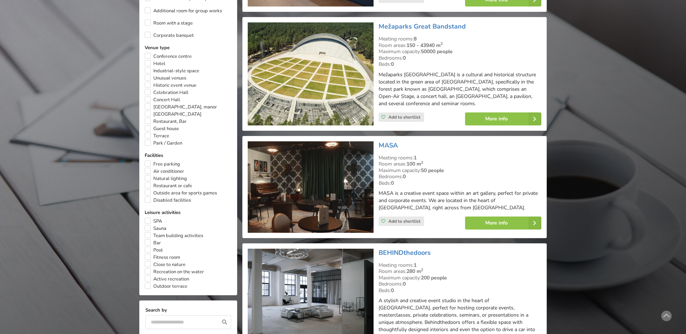
scroll to position [434, 0]
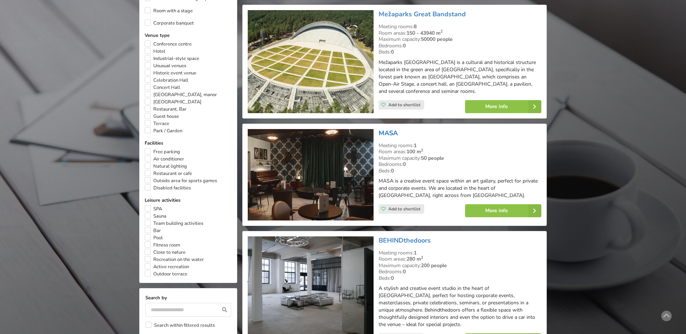
click at [391, 129] on link "MASA" at bounding box center [387, 133] width 19 height 9
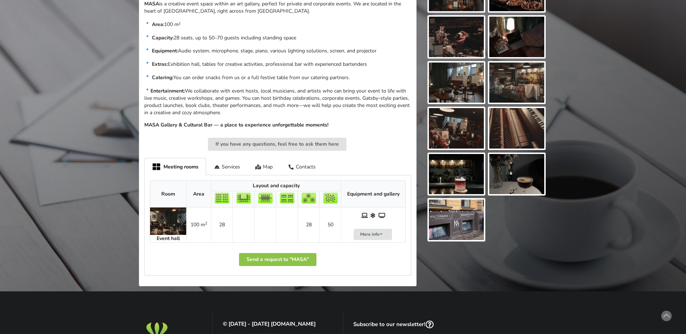
scroll to position [289, 0]
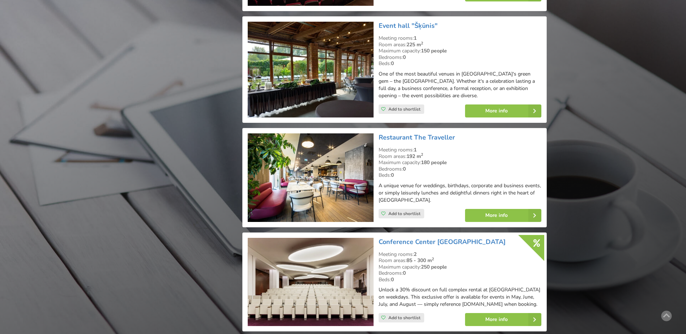
scroll to position [867, 0]
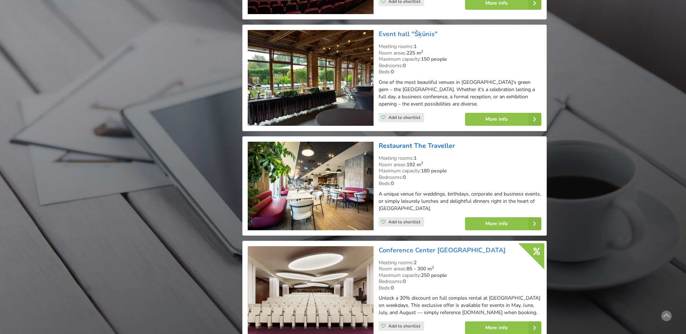
click at [437, 141] on link "Restaurant The Traveller" at bounding box center [416, 145] width 76 height 9
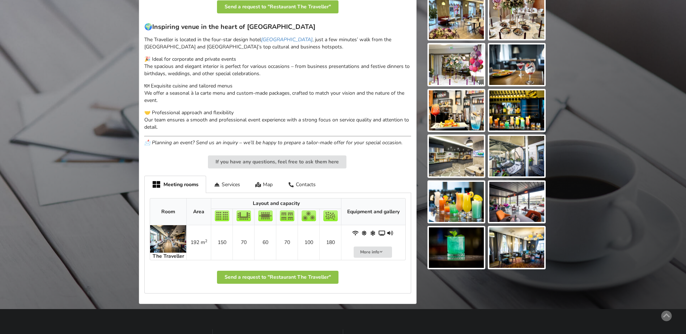
scroll to position [253, 0]
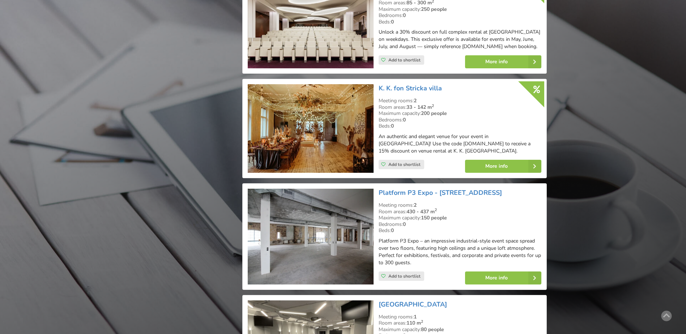
scroll to position [1120, 0]
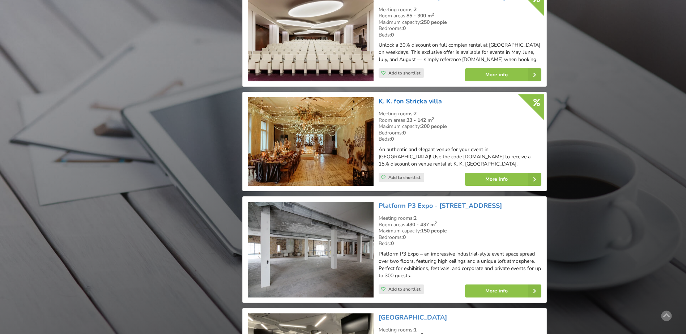
click at [417, 97] on link "K. K. fon Stricka villa" at bounding box center [409, 101] width 63 height 9
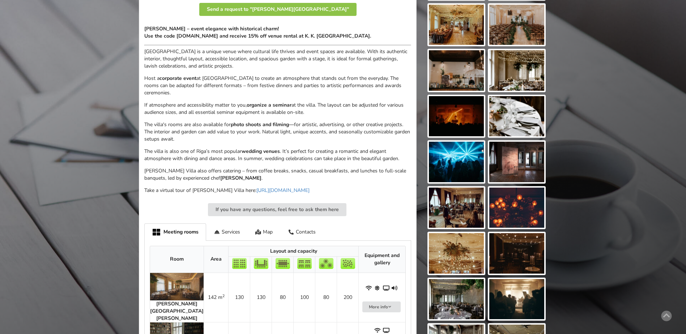
scroll to position [289, 0]
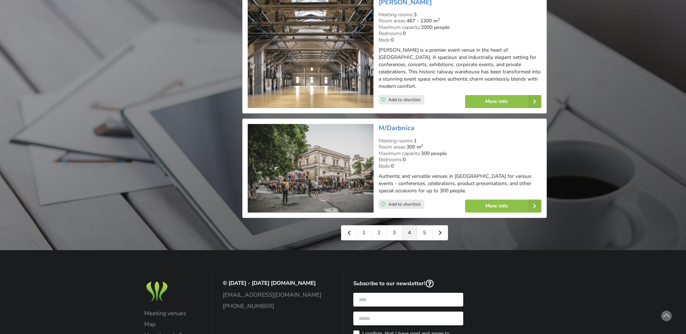
scroll to position [1663, 0]
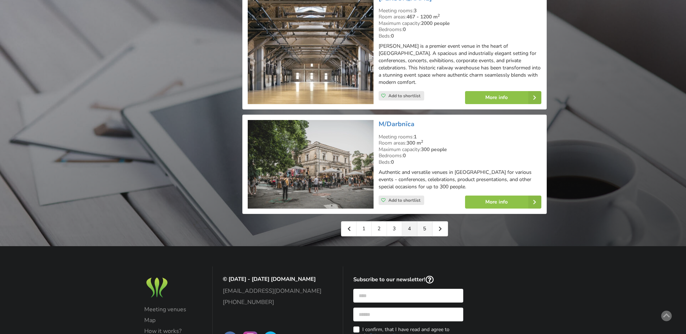
click at [423, 222] on link "5" at bounding box center [424, 229] width 15 height 14
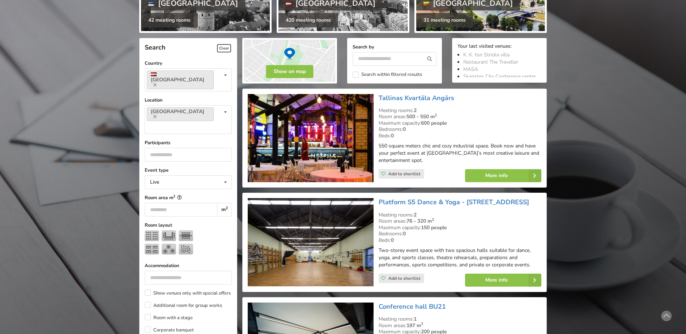
scroll to position [145, 0]
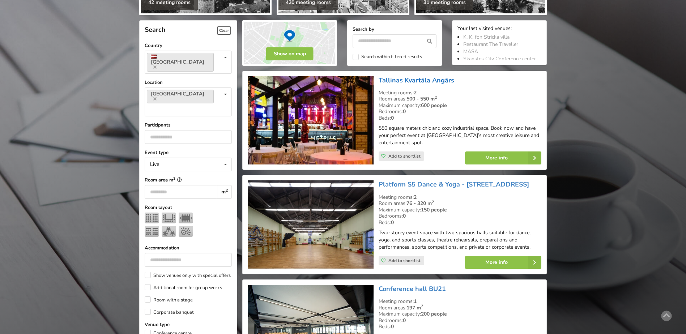
click at [419, 82] on link "Tallinas Kvartāla Angārs" at bounding box center [416, 80] width 76 height 9
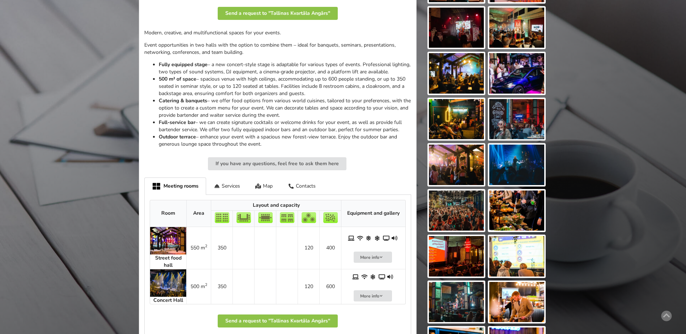
scroll to position [325, 0]
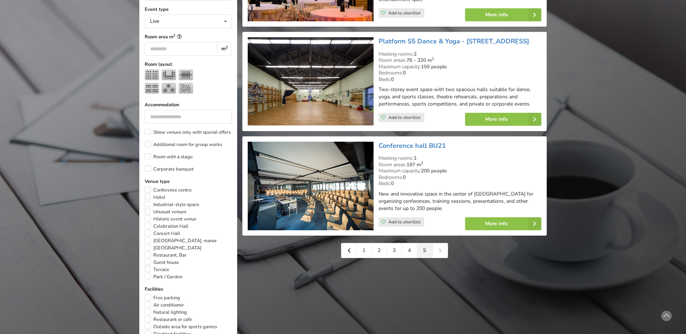
scroll to position [289, 0]
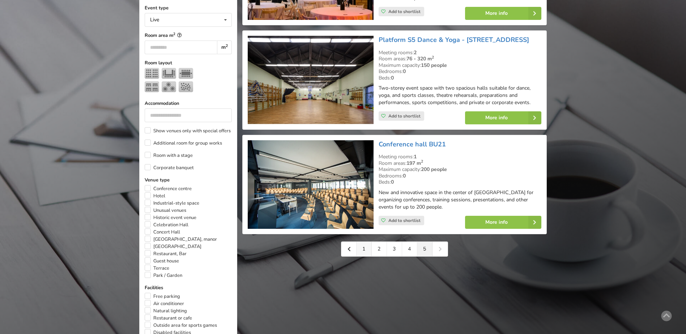
click at [365, 249] on link "1" at bounding box center [363, 249] width 15 height 14
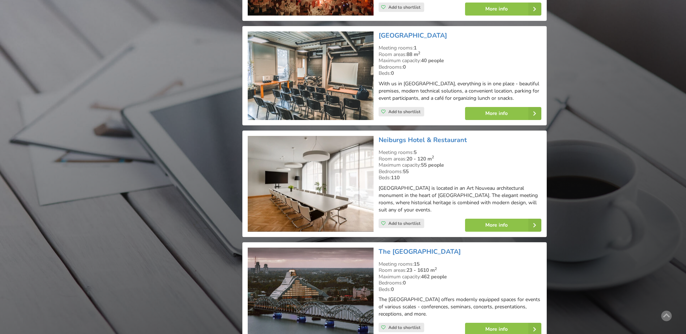
scroll to position [940, 0]
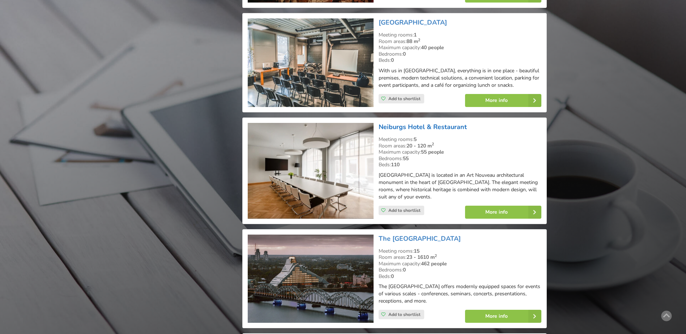
click at [432, 123] on link "Neiburgs Hotel & Restaurant" at bounding box center [422, 127] width 88 height 9
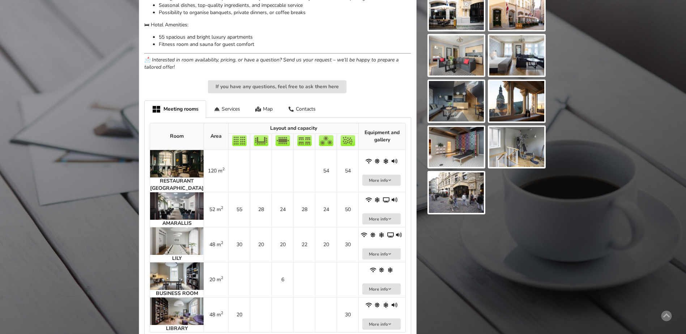
scroll to position [398, 0]
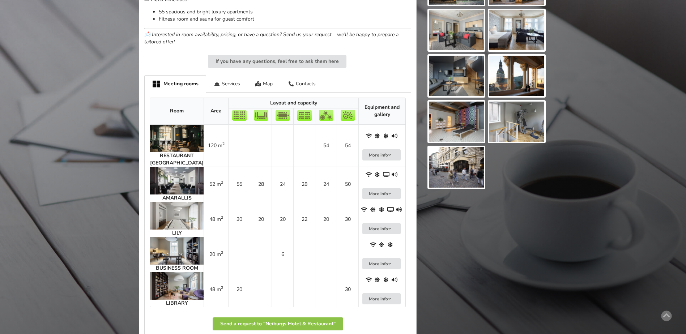
click at [173, 185] on img at bounding box center [176, 180] width 53 height 27
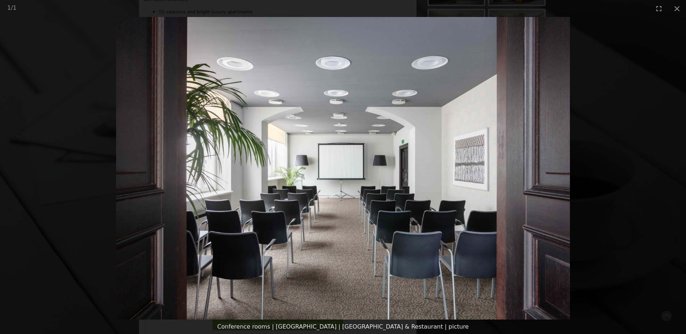
scroll to position [434, 0]
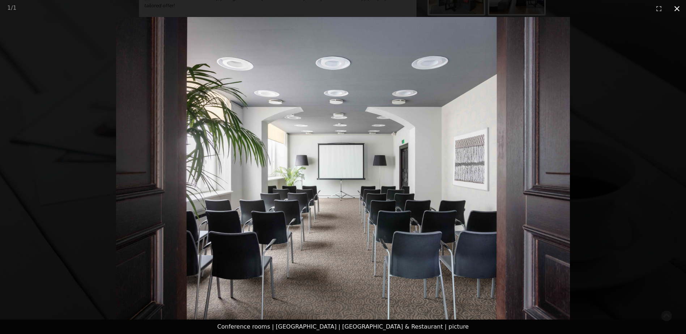
click at [676, 7] on button "Close gallery" at bounding box center [677, 8] width 18 height 17
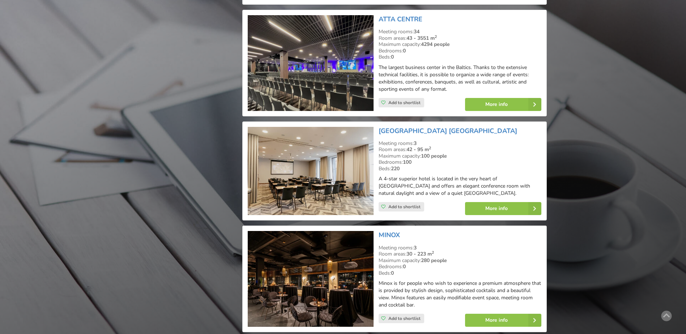
scroll to position [1265, 0]
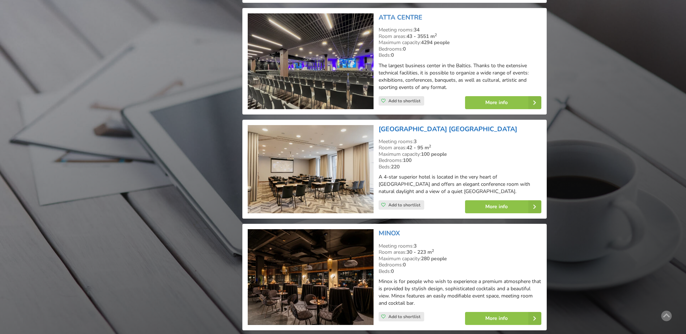
click at [414, 125] on link "[GEOGRAPHIC_DATA] [GEOGRAPHIC_DATA]" at bounding box center [447, 129] width 138 height 9
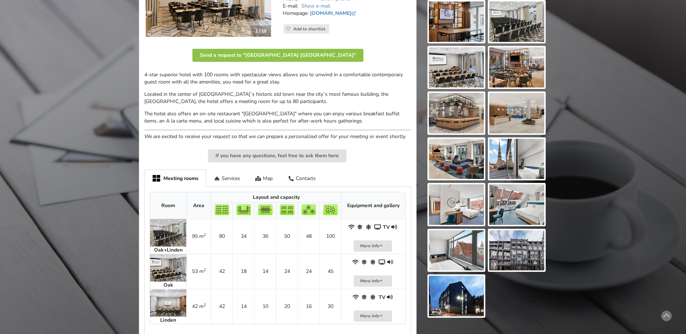
scroll to position [181, 0]
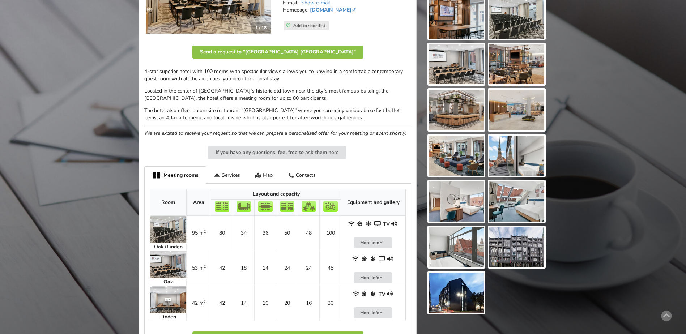
click at [172, 229] on img at bounding box center [168, 229] width 36 height 27
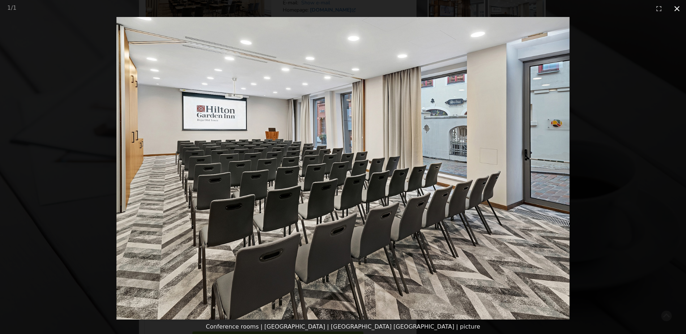
click at [676, 7] on button "Close gallery" at bounding box center [677, 8] width 18 height 17
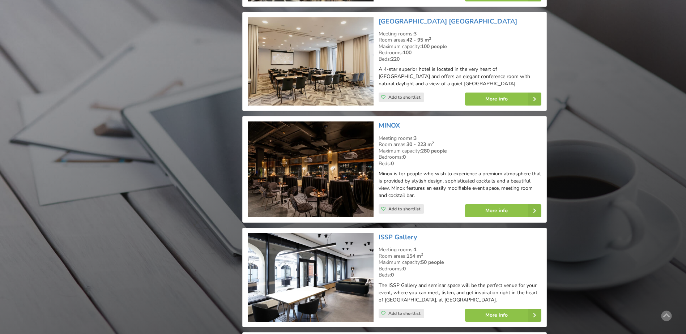
scroll to position [1373, 0]
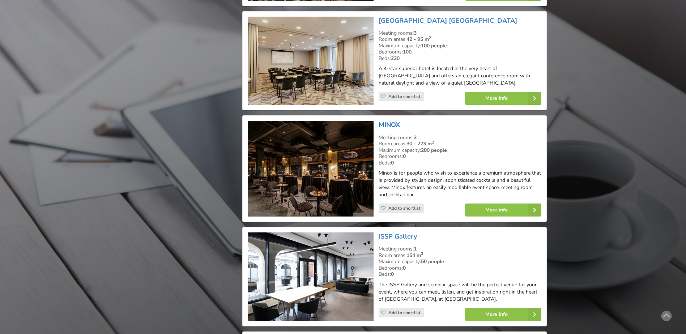
click at [389, 120] on link "MINOX" at bounding box center [388, 124] width 21 height 9
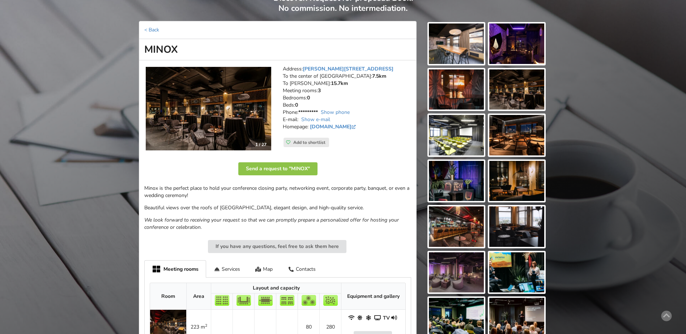
scroll to position [181, 0]
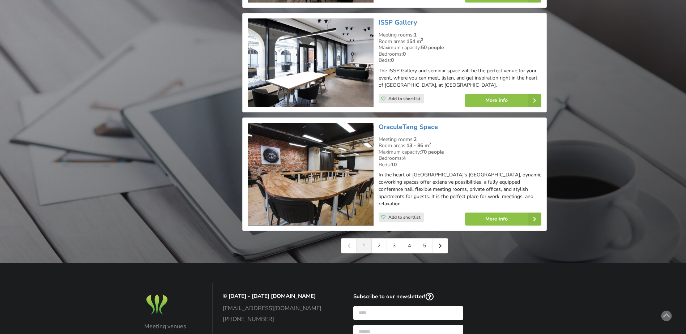
scroll to position [1590, 0]
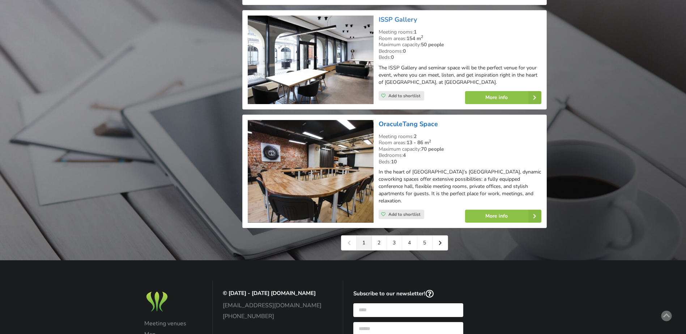
click at [411, 120] on link "OraculeTang Space" at bounding box center [407, 124] width 59 height 9
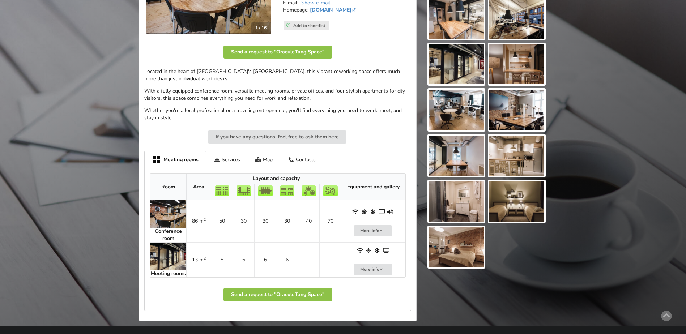
scroll to position [145, 0]
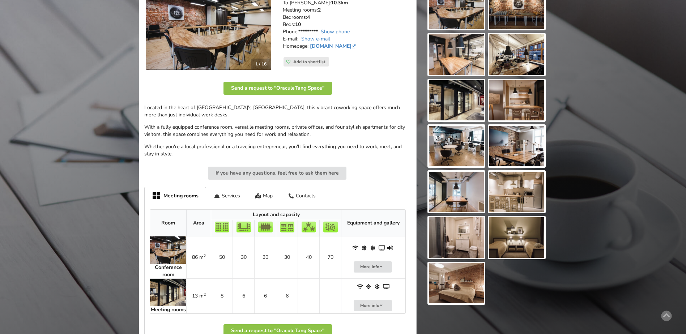
click at [456, 147] on img at bounding box center [456, 146] width 55 height 40
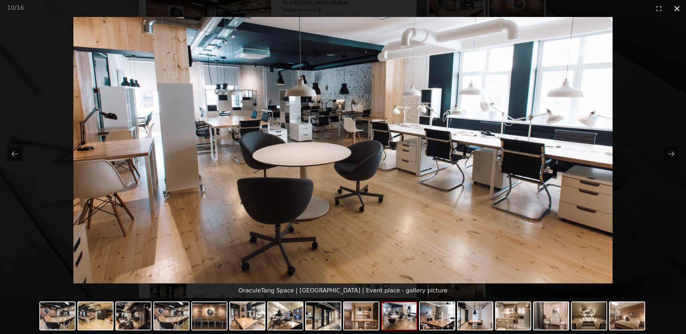
click at [675, 5] on button "Close gallery" at bounding box center [677, 8] width 18 height 17
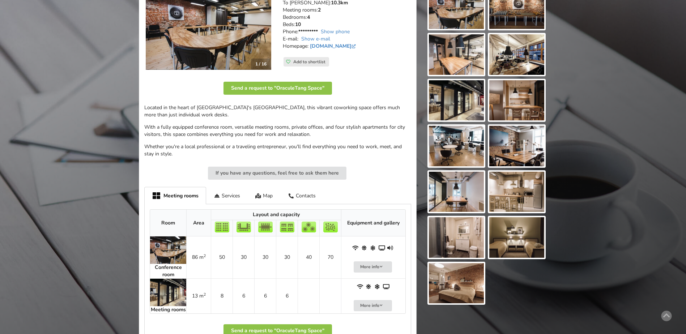
click at [169, 252] on img at bounding box center [168, 249] width 36 height 27
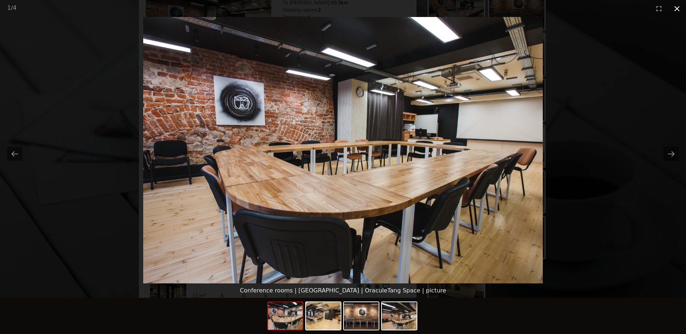
click at [676, 9] on button "Close gallery" at bounding box center [677, 8] width 18 height 17
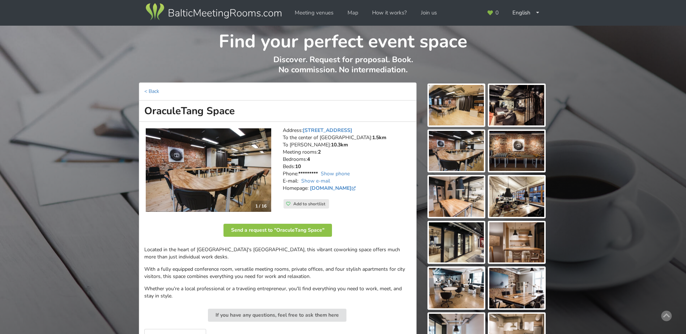
scroll to position [0, 0]
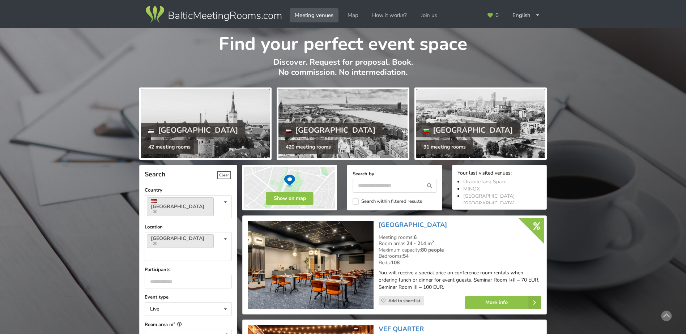
scroll to position [1590, 0]
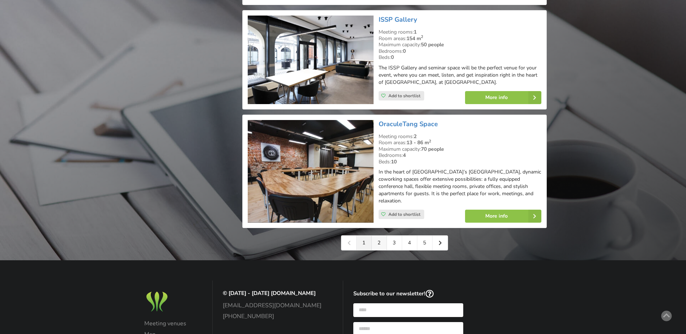
click at [380, 236] on link "2" at bounding box center [379, 243] width 15 height 14
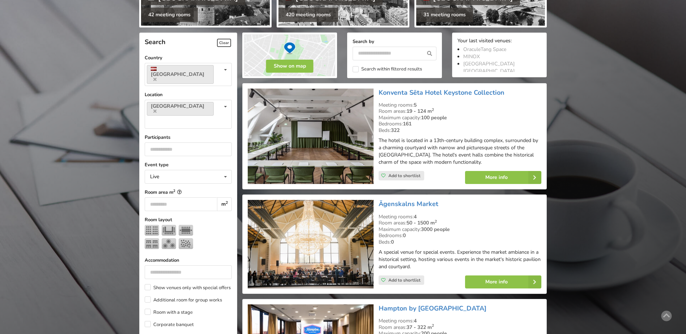
scroll to position [145, 0]
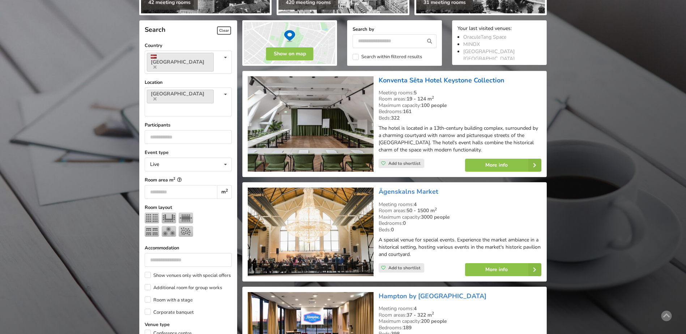
click at [424, 80] on link "Konventa Sēta Hotel Keystone Collection" at bounding box center [441, 80] width 126 height 9
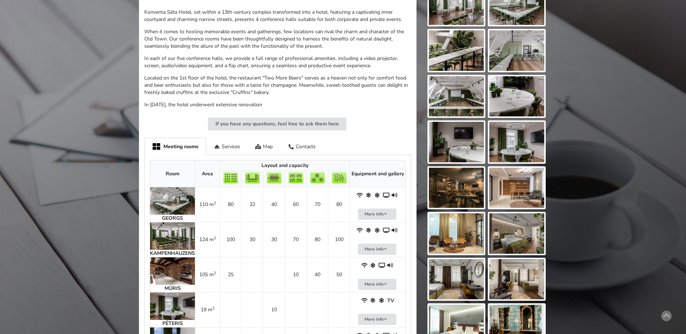
scroll to position [253, 0]
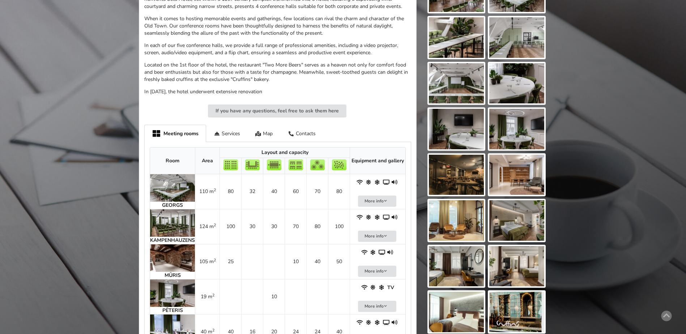
click at [178, 189] on img at bounding box center [172, 187] width 45 height 27
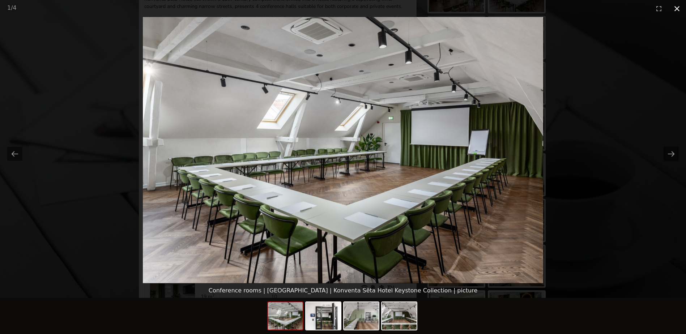
click at [676, 9] on button "Close gallery" at bounding box center [677, 8] width 18 height 17
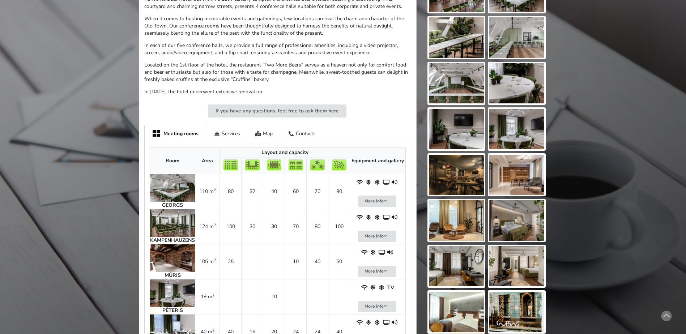
click at [172, 224] on img at bounding box center [172, 222] width 45 height 27
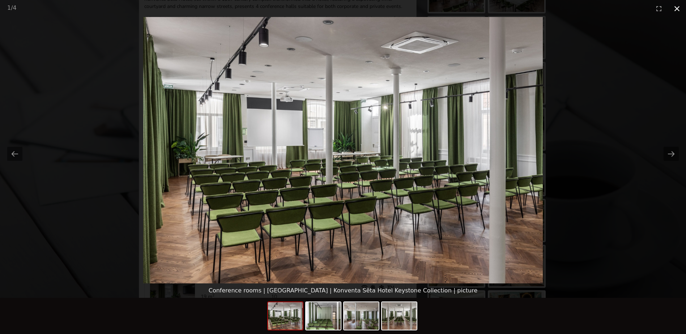
click at [676, 9] on button "Close gallery" at bounding box center [677, 8] width 18 height 17
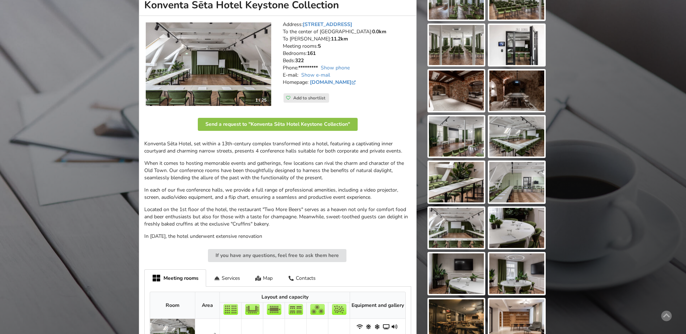
scroll to position [72, 0]
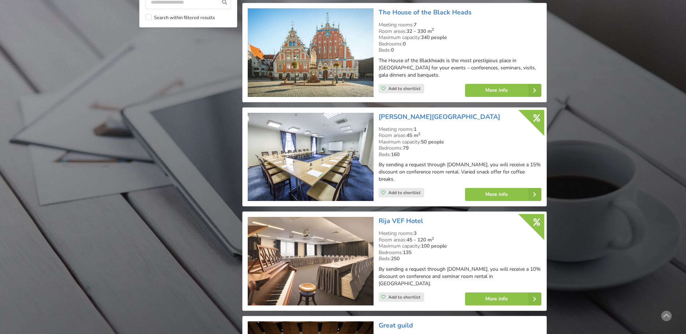
scroll to position [759, 0]
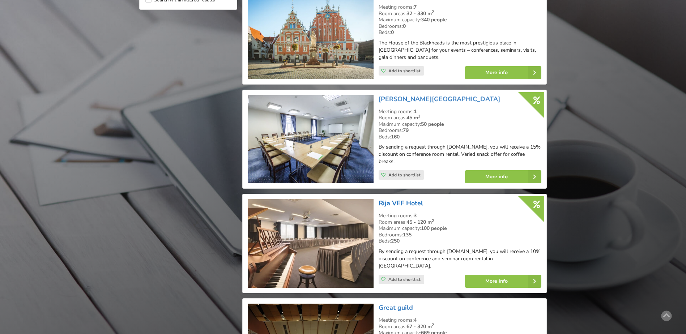
click at [405, 200] on link "Rija VEF Hotel" at bounding box center [400, 203] width 44 height 9
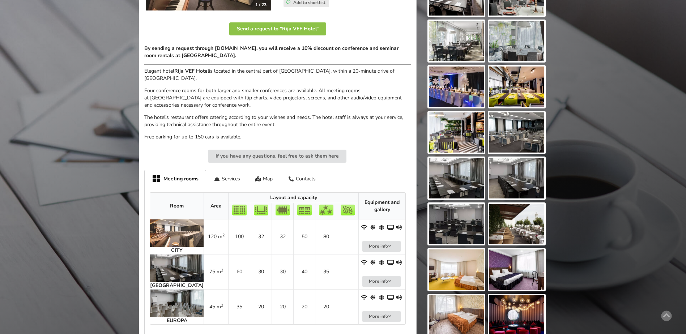
scroll to position [253, 0]
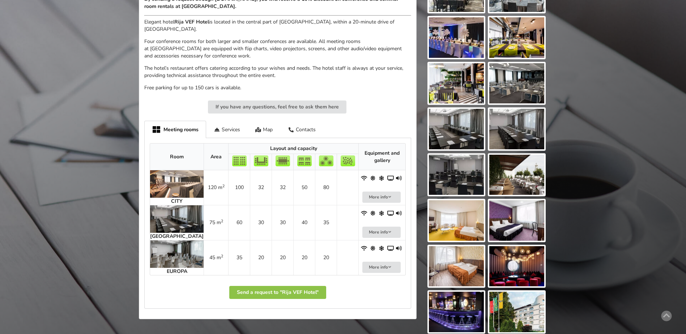
click at [166, 179] on img at bounding box center [176, 183] width 53 height 27
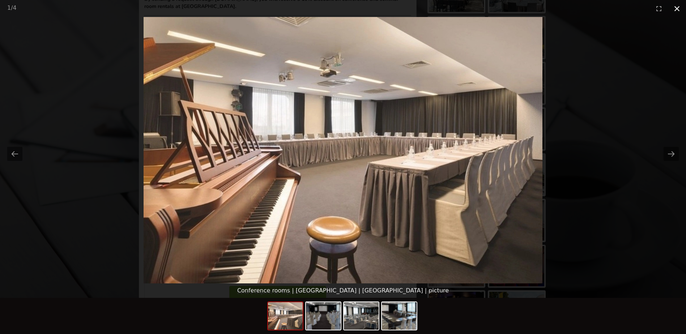
click at [679, 9] on button "Close gallery" at bounding box center [677, 8] width 18 height 17
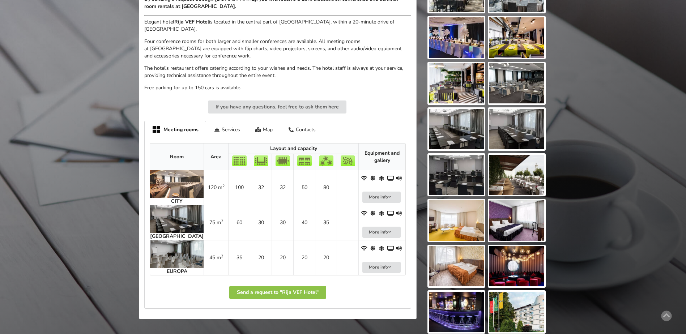
click at [177, 209] on img at bounding box center [176, 218] width 53 height 27
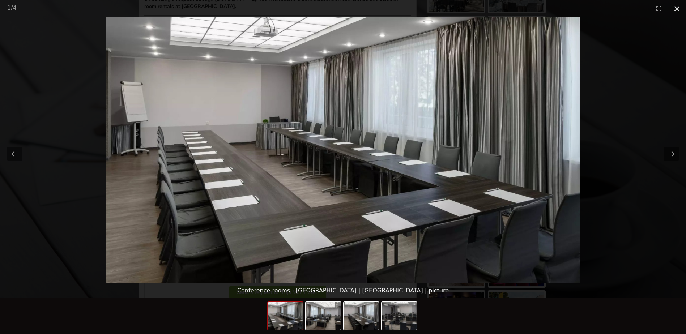
click at [676, 8] on button "Close gallery" at bounding box center [677, 8] width 18 height 17
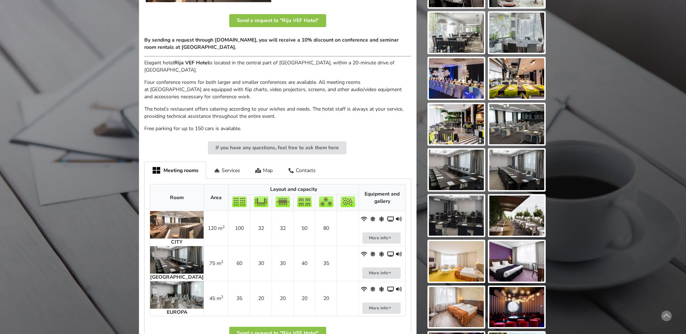
scroll to position [217, 0]
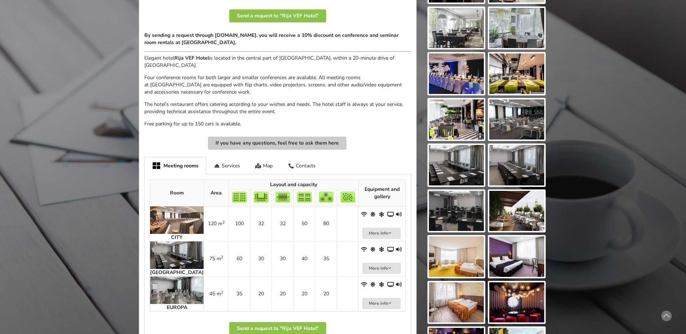
click at [281, 137] on button "If you have any questions, feel free to ask them here" at bounding box center [277, 143] width 138 height 13
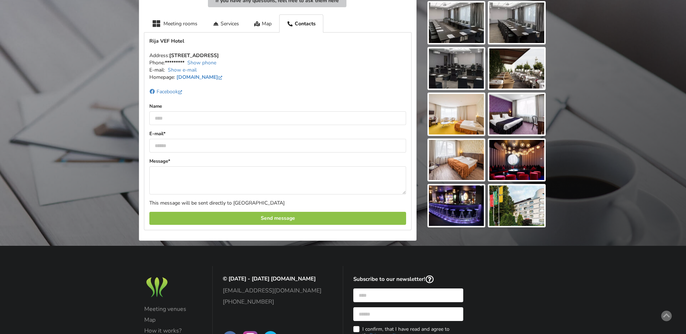
scroll to position [366, 0]
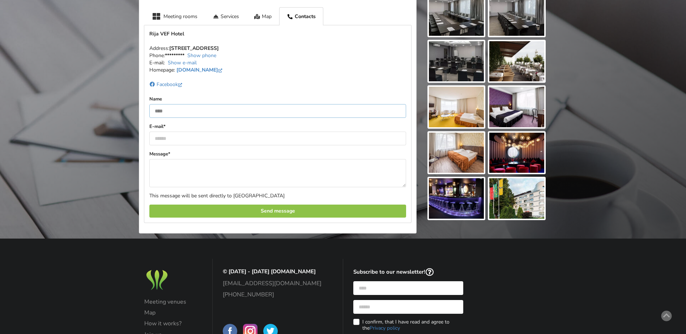
click at [164, 104] on input "text" at bounding box center [277, 111] width 257 height 14
type input "**********"
click at [172, 132] on input "email" at bounding box center [277, 139] width 257 height 14
type input "**********"
click at [164, 160] on textarea at bounding box center [277, 173] width 257 height 28
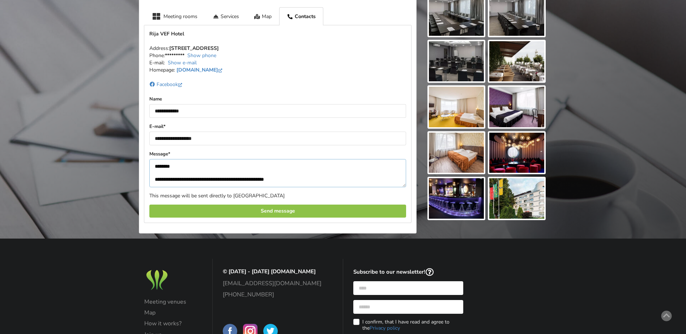
scroll to position [3, 0]
click at [200, 176] on textarea "**********" at bounding box center [277, 173] width 257 height 28
click at [257, 175] on textarea "**********" at bounding box center [277, 173] width 257 height 28
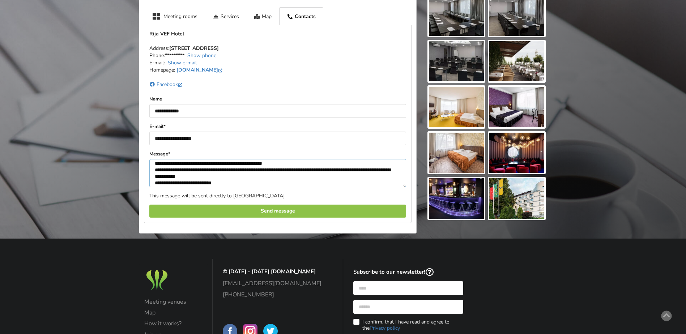
scroll to position [20, 0]
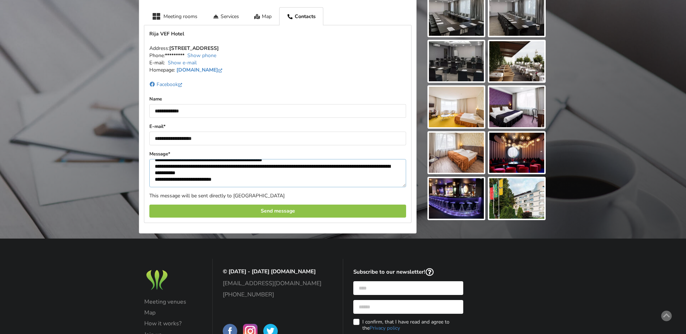
drag, startPoint x: 205, startPoint y: 176, endPoint x: 189, endPoint y: 175, distance: 15.9
click at [189, 175] on textarea "**********" at bounding box center [277, 173] width 257 height 28
click at [239, 173] on textarea "**********" at bounding box center [277, 173] width 257 height 28
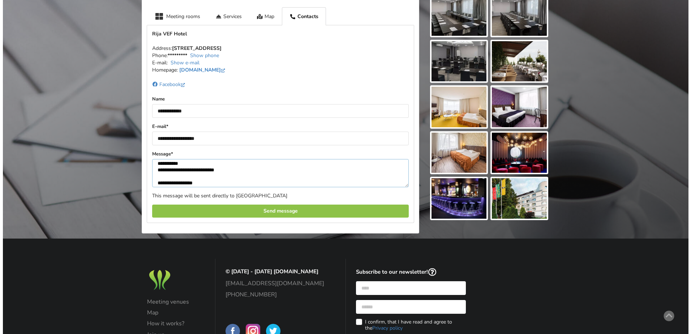
scroll to position [35, 0]
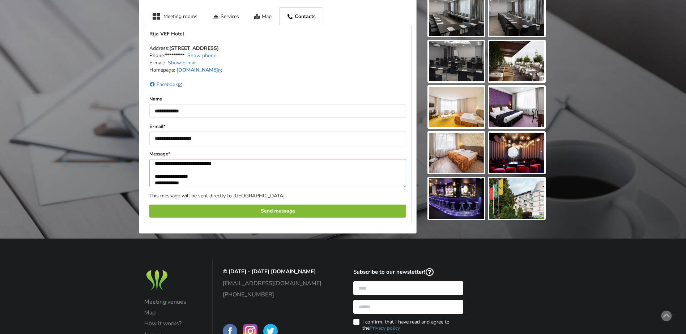
type textarea "**********"
click at [275, 205] on div "Send message" at bounding box center [277, 211] width 257 height 13
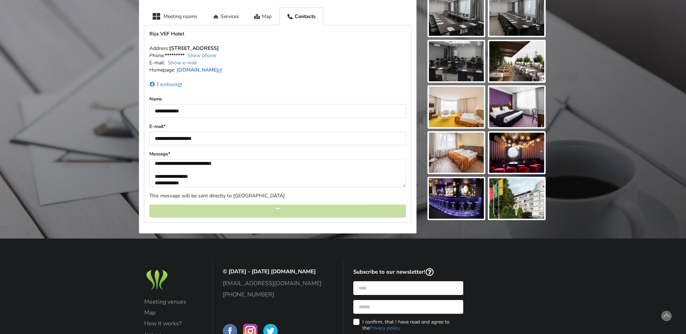
scroll to position [0, 0]
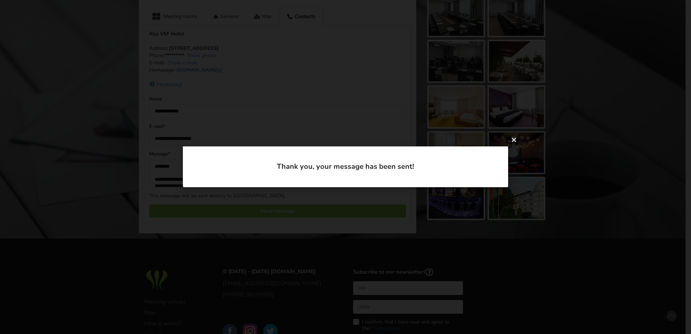
click at [549, 159] on div "Thank you, your message has been sent!" at bounding box center [345, 167] width 691 height 334
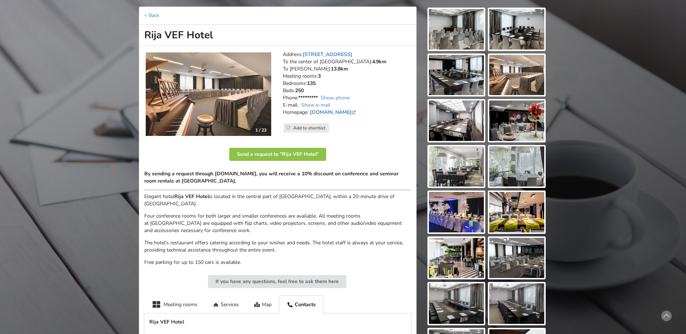
scroll to position [77, 0]
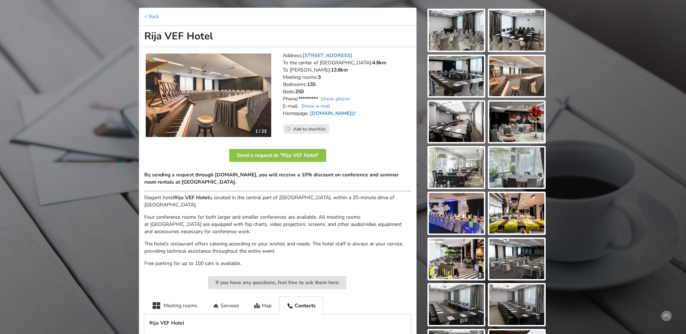
click at [617, 100] on div "Find your perfect event space Discover. Request for proposal. Book. No commissi…" at bounding box center [343, 242] width 686 height 582
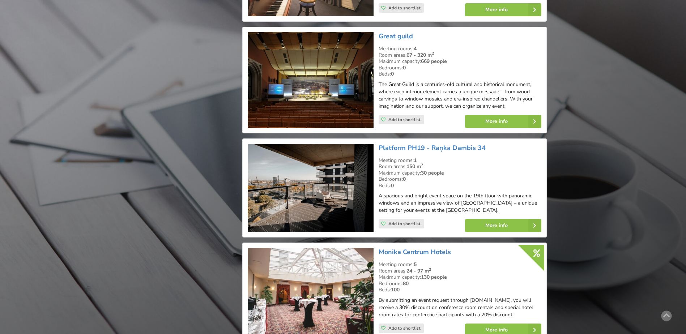
scroll to position [1048, 0]
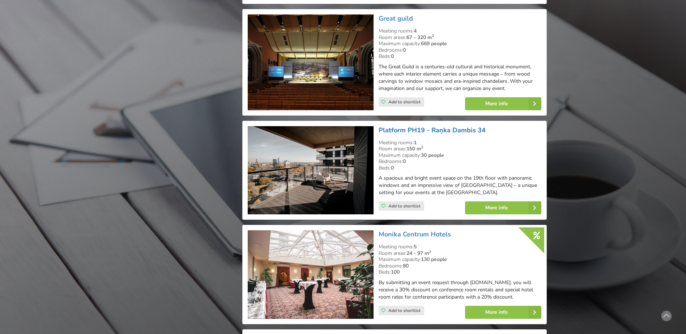
click at [409, 127] on link "Platform PH19 - Raņka Dambis 34" at bounding box center [431, 130] width 107 height 9
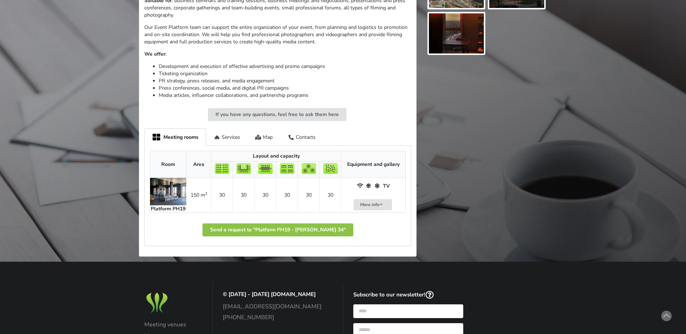
scroll to position [325, 0]
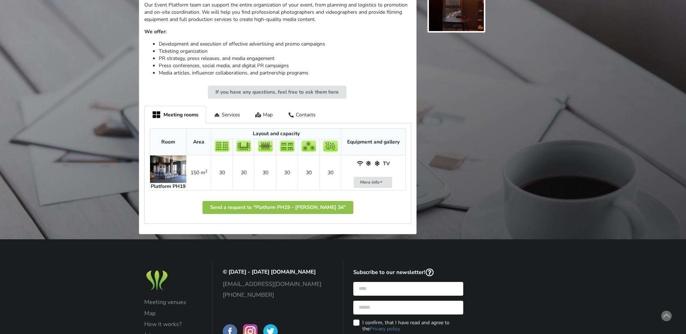
click at [168, 168] on img at bounding box center [168, 168] width 36 height 27
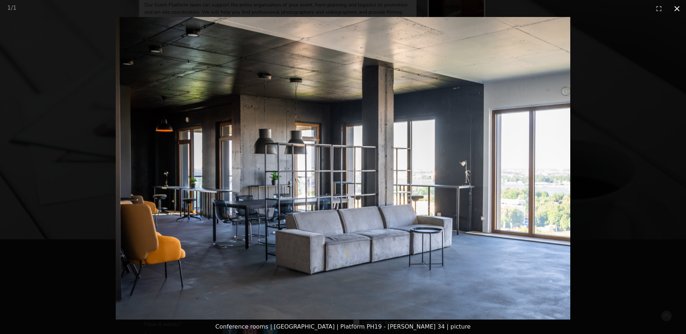
click at [675, 7] on button "Close gallery" at bounding box center [677, 8] width 18 height 17
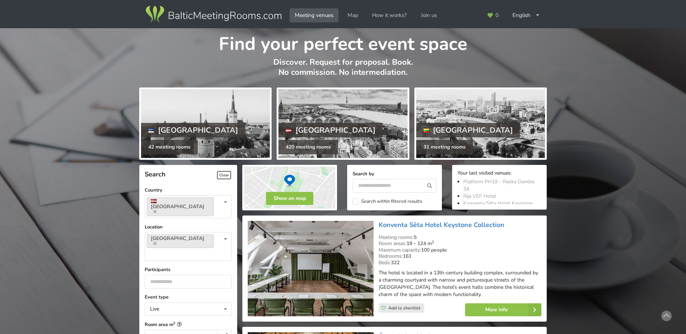
scroll to position [1048, 0]
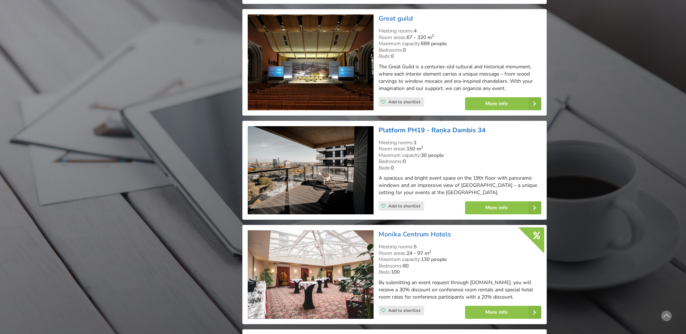
click at [439, 128] on link "Platform PH19 - Raņka Dambis 34" at bounding box center [431, 130] width 107 height 9
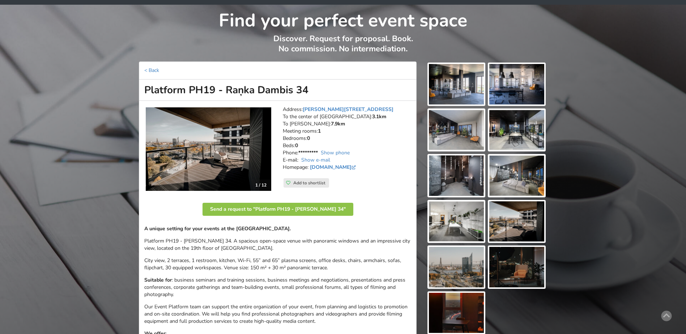
scroll to position [36, 0]
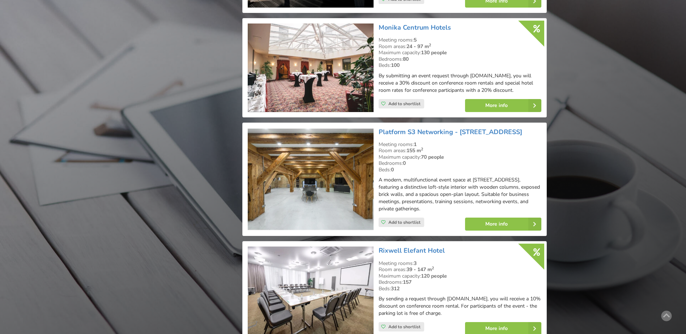
scroll to position [1265, 0]
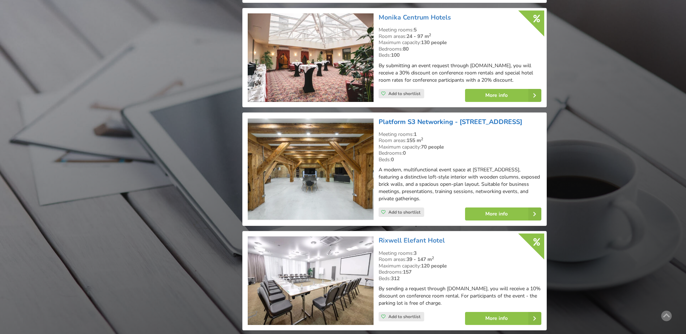
click at [427, 120] on link "Platform S3 Networking - [STREET_ADDRESS]" at bounding box center [449, 121] width 143 height 9
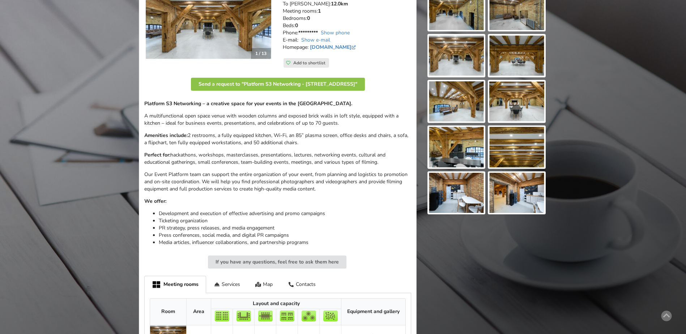
scroll to position [145, 0]
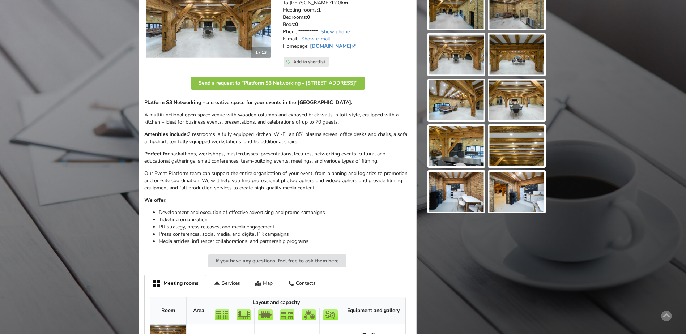
click at [466, 153] on img at bounding box center [456, 146] width 55 height 40
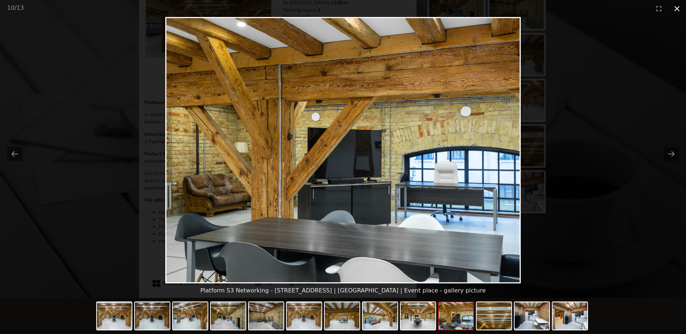
click at [677, 10] on button "Close gallery" at bounding box center [677, 8] width 18 height 17
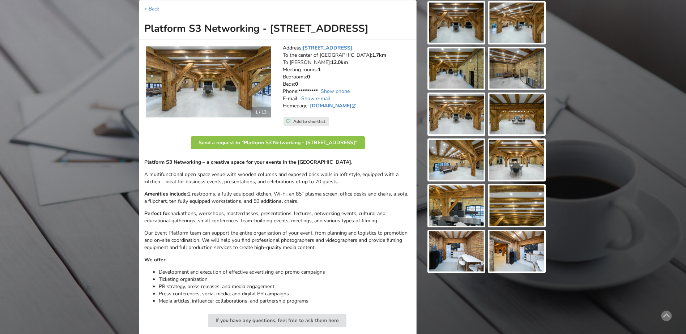
scroll to position [72, 0]
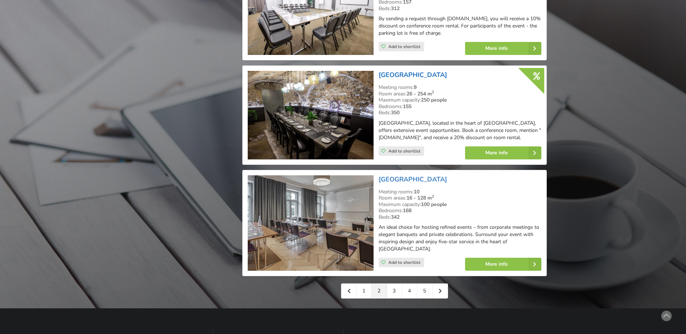
scroll to position [1554, 0]
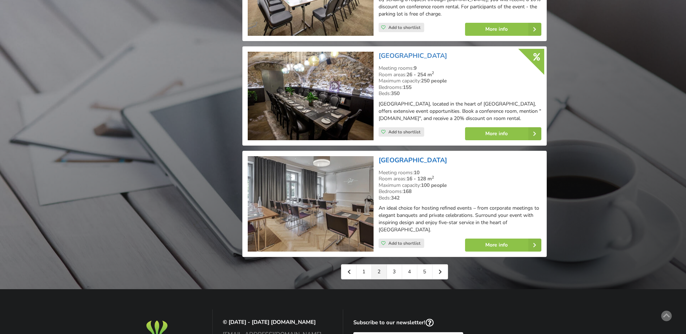
click at [401, 156] on link "[GEOGRAPHIC_DATA]" at bounding box center [412, 160] width 68 height 9
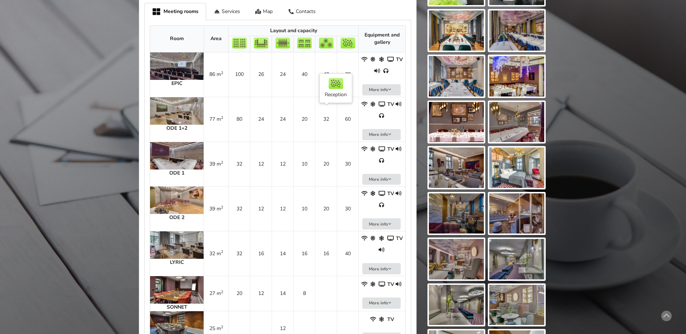
scroll to position [398, 0]
drag, startPoint x: 333, startPoint y: 148, endPoint x: 103, endPoint y: 161, distance: 229.9
click at [98, 165] on div "Find your perfect event space Discover. Request for proposal. Book. No commissi…" at bounding box center [343, 75] width 686 height 889
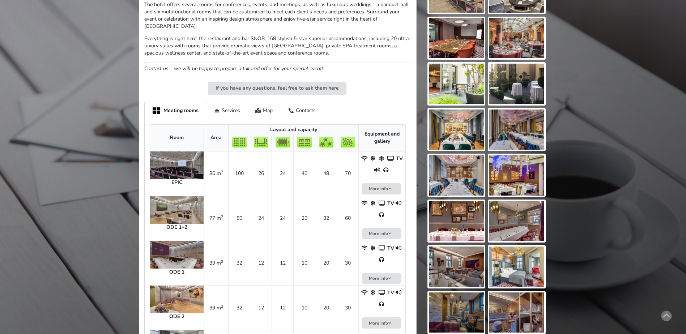
scroll to position [289, 0]
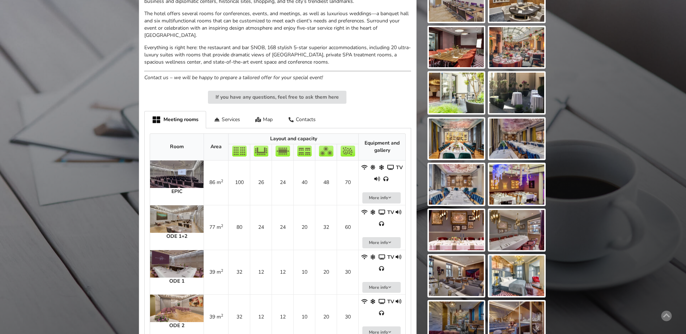
click at [170, 160] on img at bounding box center [176, 173] width 53 height 27
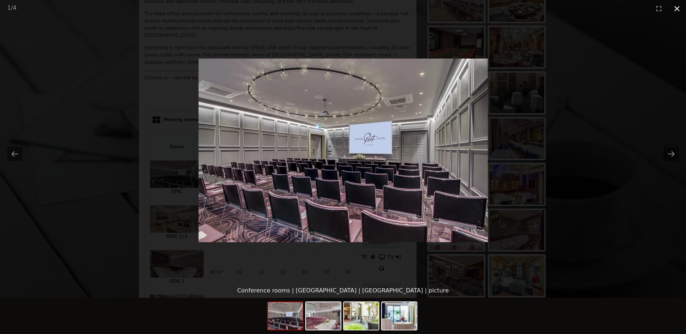
click at [678, 7] on button "Close gallery" at bounding box center [677, 8] width 18 height 17
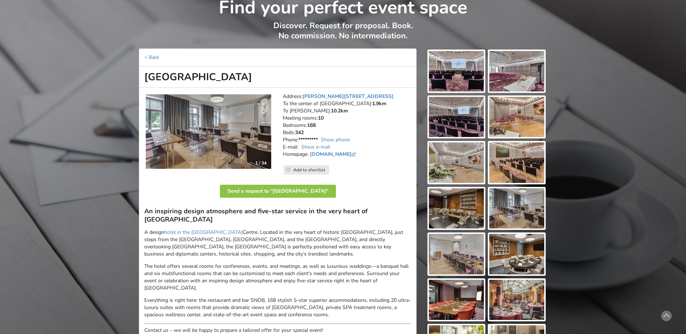
scroll to position [36, 0]
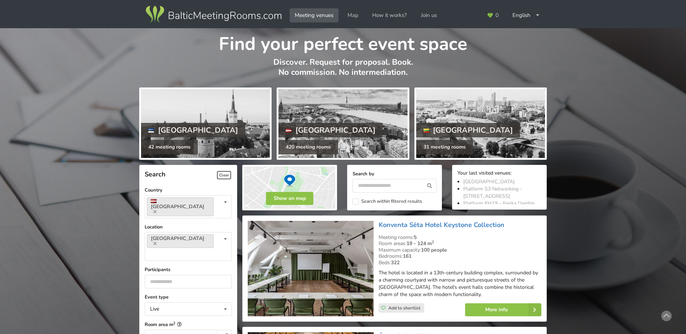
scroll to position [1554, 0]
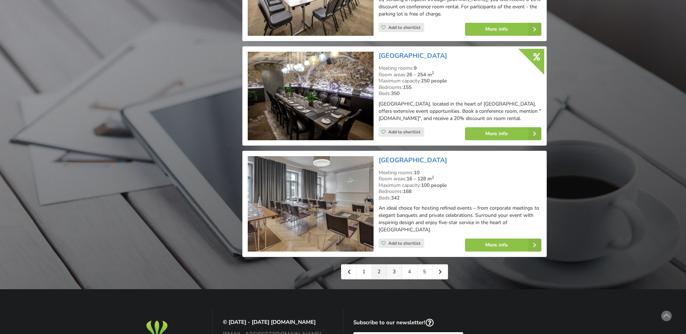
click at [393, 265] on link "3" at bounding box center [394, 272] width 15 height 14
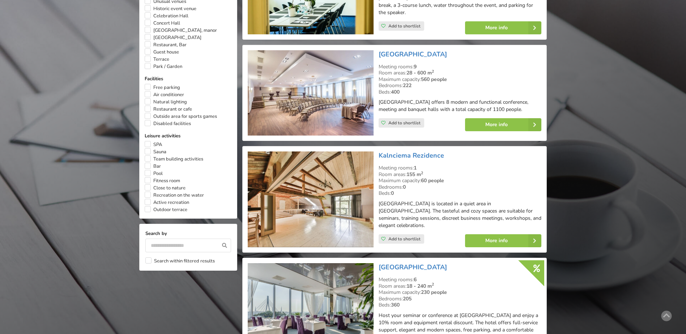
scroll to position [470, 0]
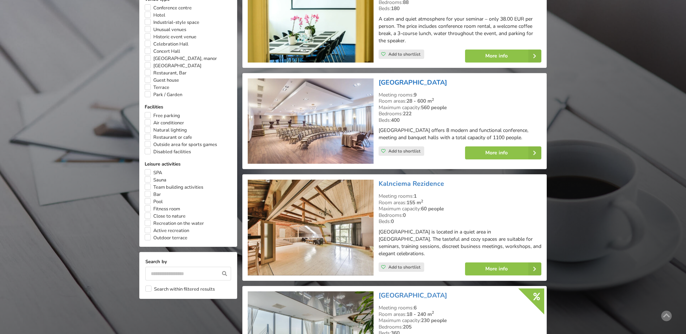
click at [416, 78] on link "[GEOGRAPHIC_DATA]" at bounding box center [412, 82] width 68 height 9
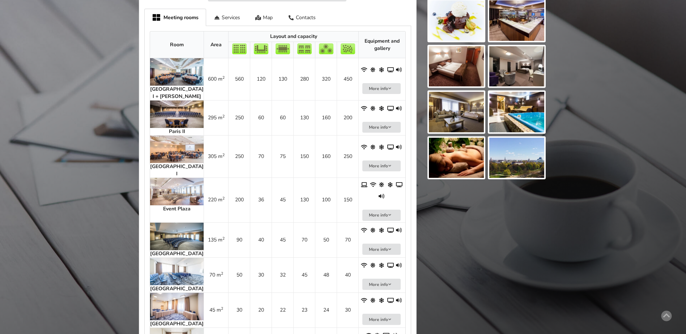
scroll to position [398, 0]
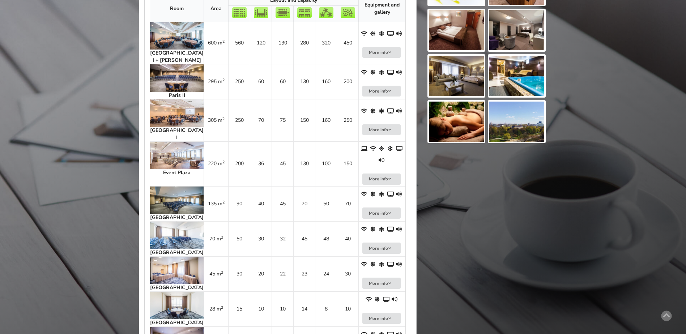
click at [178, 222] on img at bounding box center [176, 235] width 53 height 27
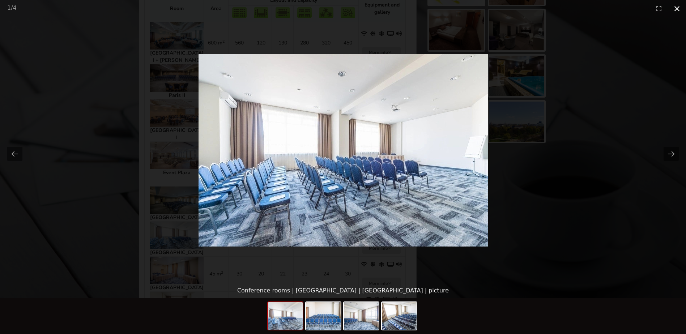
click at [677, 7] on button "Close gallery" at bounding box center [677, 8] width 18 height 17
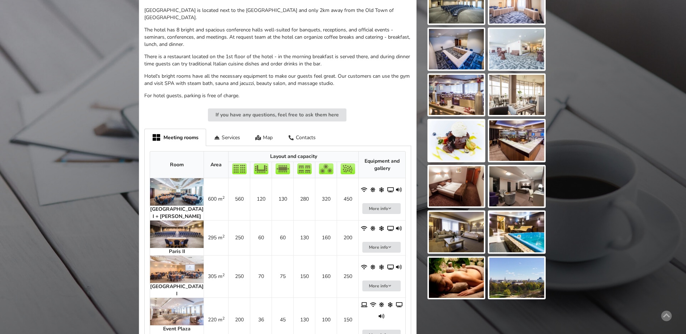
scroll to position [217, 0]
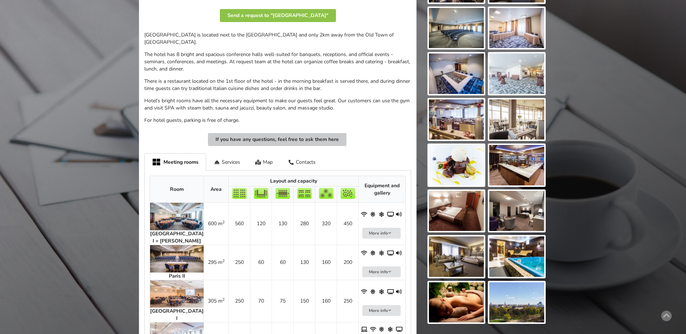
click at [275, 133] on button "If you have any questions, feel free to ask them here" at bounding box center [277, 139] width 138 height 13
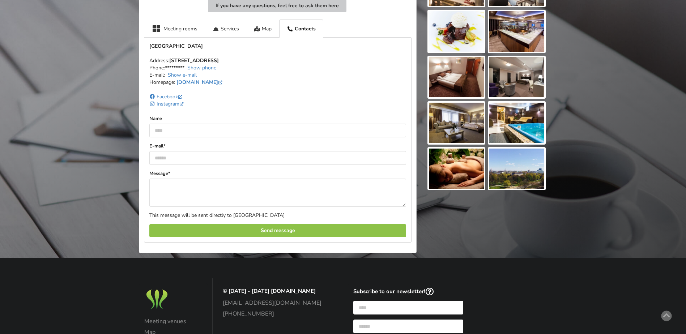
scroll to position [363, 0]
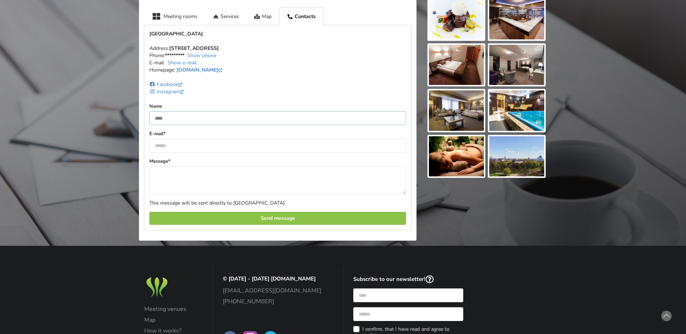
click at [166, 111] on input "text" at bounding box center [277, 118] width 257 height 14
type input "**********"
click at [163, 139] on input "email" at bounding box center [277, 146] width 257 height 14
type input "**********"
click at [167, 170] on textarea at bounding box center [277, 180] width 257 height 28
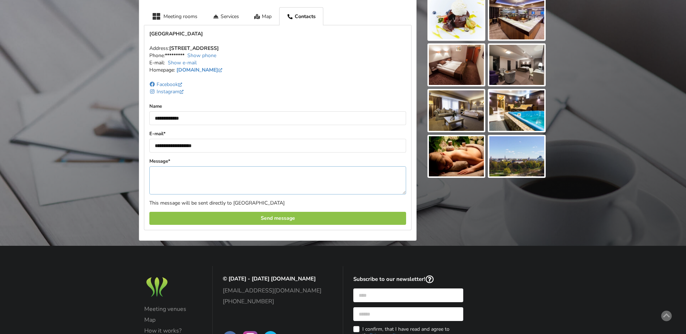
click at [172, 166] on textarea at bounding box center [277, 180] width 257 height 28
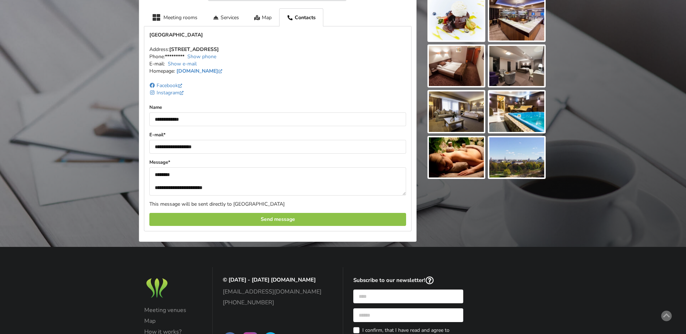
scroll to position [360, 0]
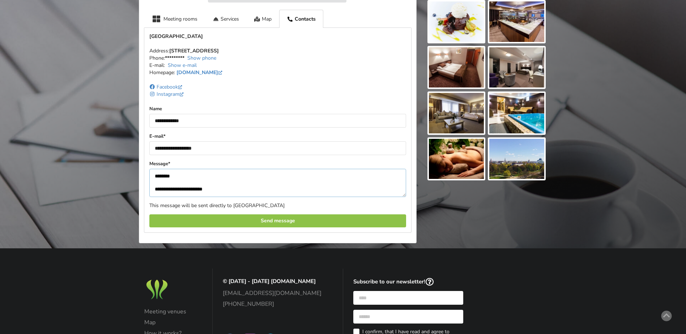
click at [224, 183] on textarea "**********" at bounding box center [277, 183] width 257 height 28
click at [177, 180] on textarea "**********" at bounding box center [277, 183] width 257 height 28
click at [287, 179] on textarea "**********" at bounding box center [277, 183] width 257 height 28
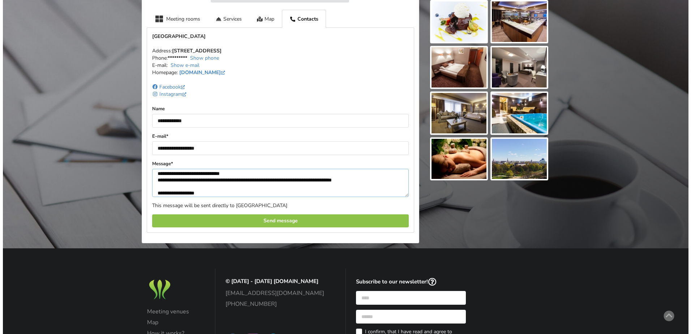
scroll to position [35, 0]
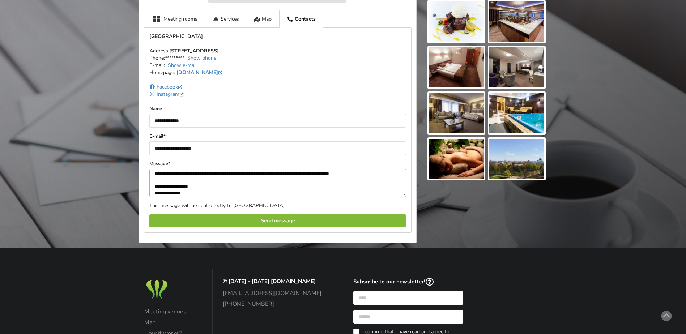
type textarea "**********"
click at [280, 217] on div "Send message" at bounding box center [277, 220] width 257 height 13
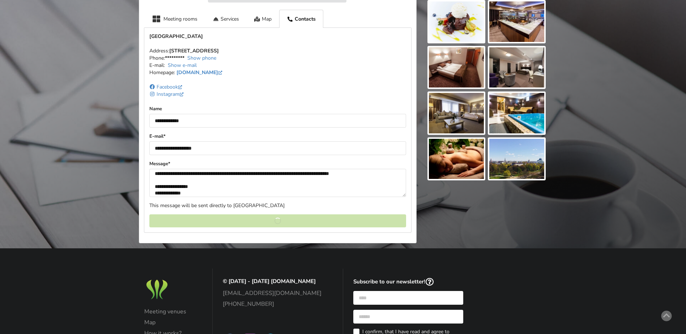
scroll to position [0, 0]
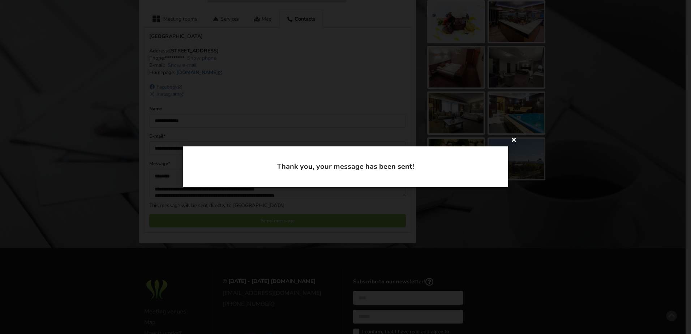
click at [514, 142] on icon at bounding box center [514, 140] width 12 height 12
